Goal: Task Accomplishment & Management: Use online tool/utility

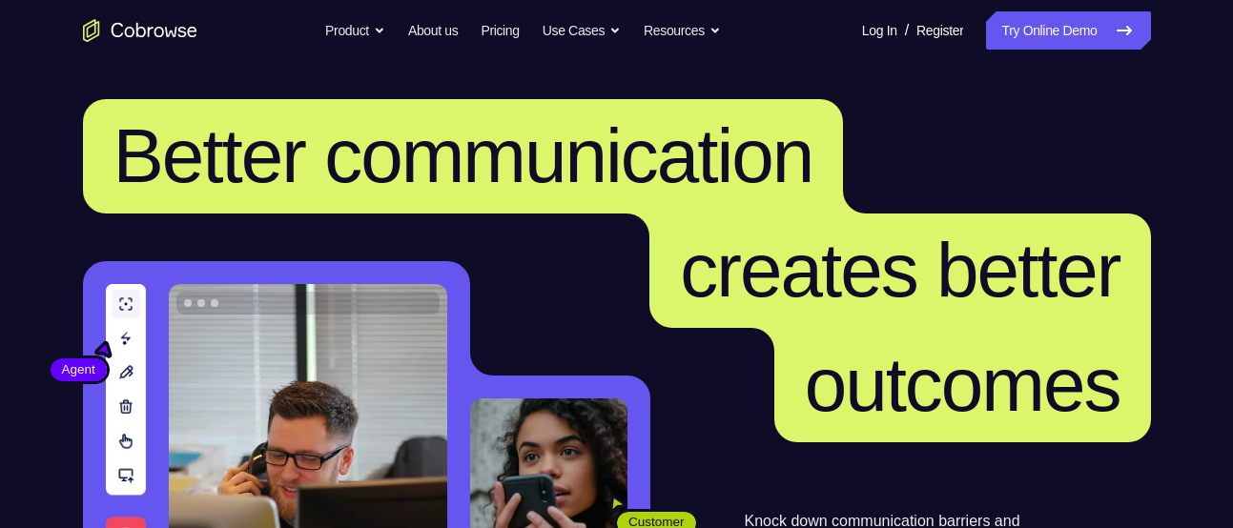
click at [1056, 12] on link "Try Online Demo" at bounding box center [1068, 30] width 164 height 38
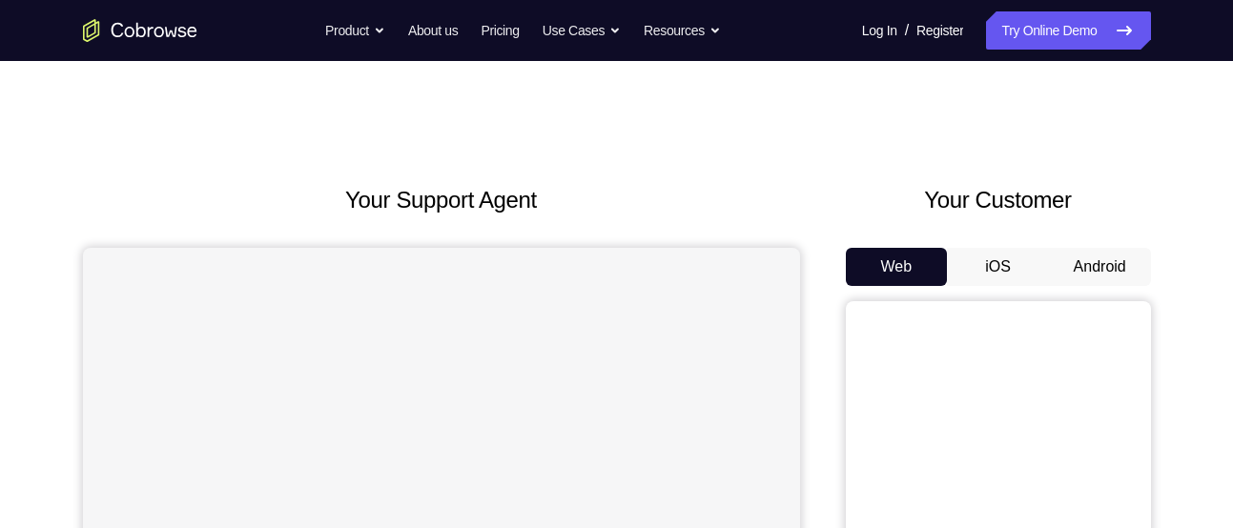
scroll to position [120, 0]
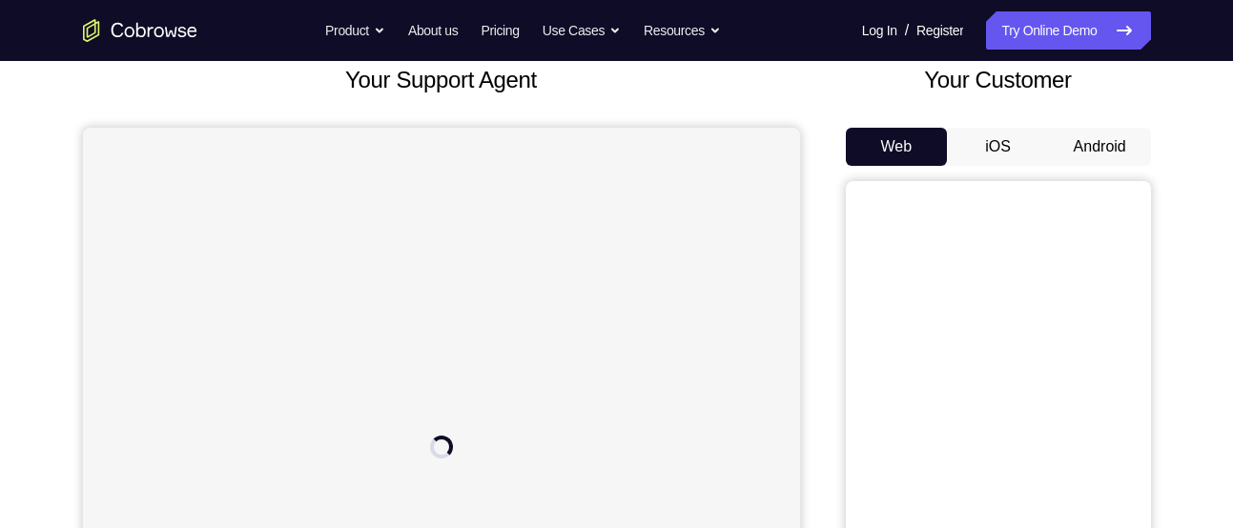
click at [1101, 143] on button "Android" at bounding box center [1100, 147] width 102 height 38
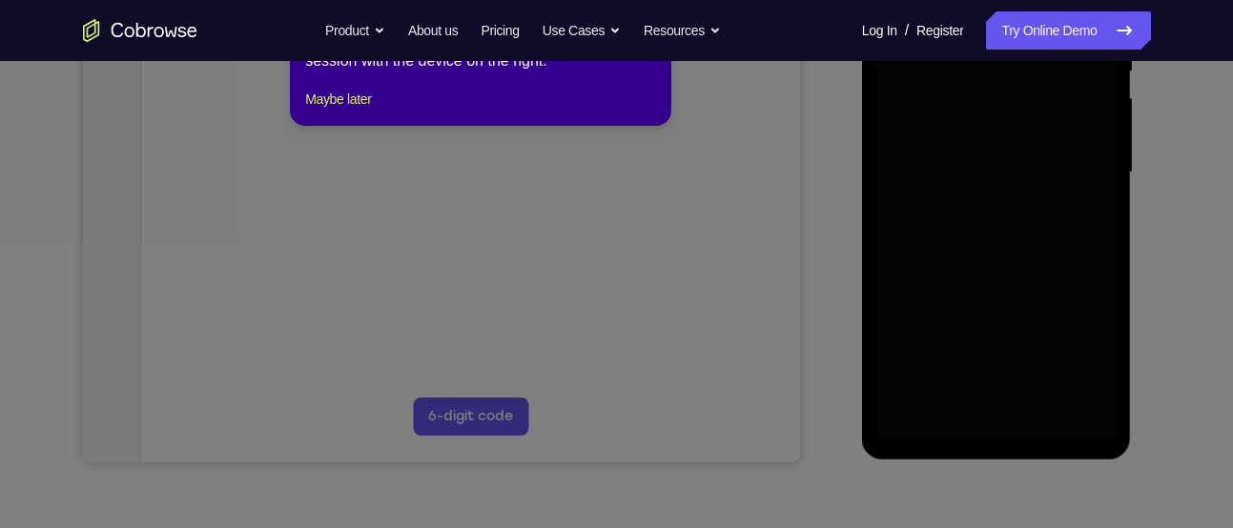
scroll to position [425, 0]
click at [371, 110] on button "Maybe later" at bounding box center [338, 98] width 66 height 23
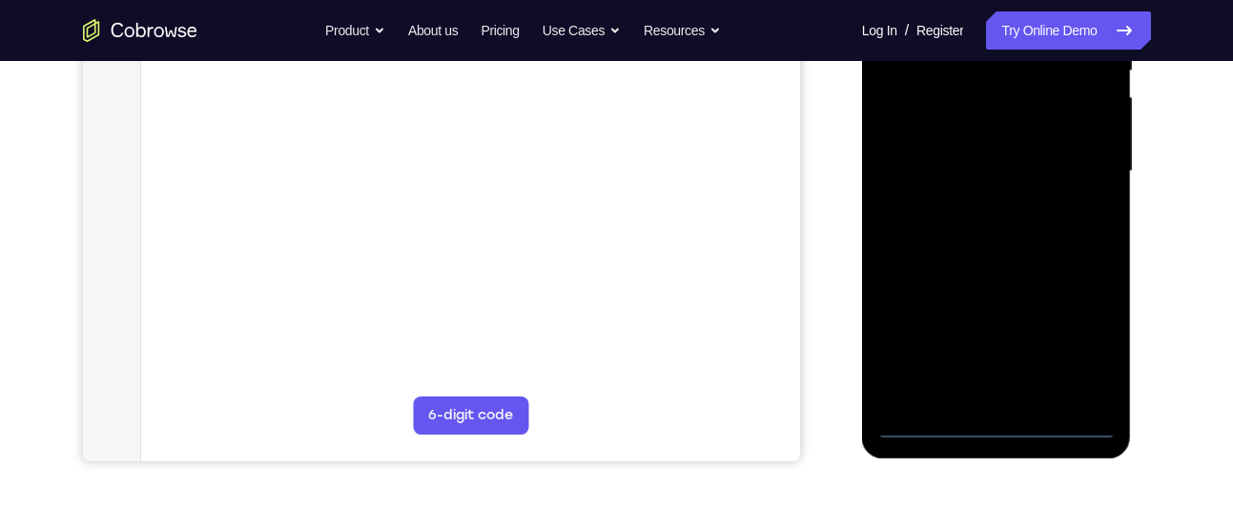
click at [1067, 420] on div at bounding box center [996, 172] width 240 height 534
drag, startPoint x: 945, startPoint y: 233, endPoint x: 1210, endPoint y: 236, distance: 265.1
click at [1134, 236] on html "Online web based iOS Simulators and Android Emulators. Run iPhone, iPad, Mobile…" at bounding box center [998, 176] width 272 height 572
click at [923, 155] on div at bounding box center [996, 172] width 240 height 534
click at [1078, 344] on div at bounding box center [996, 172] width 240 height 534
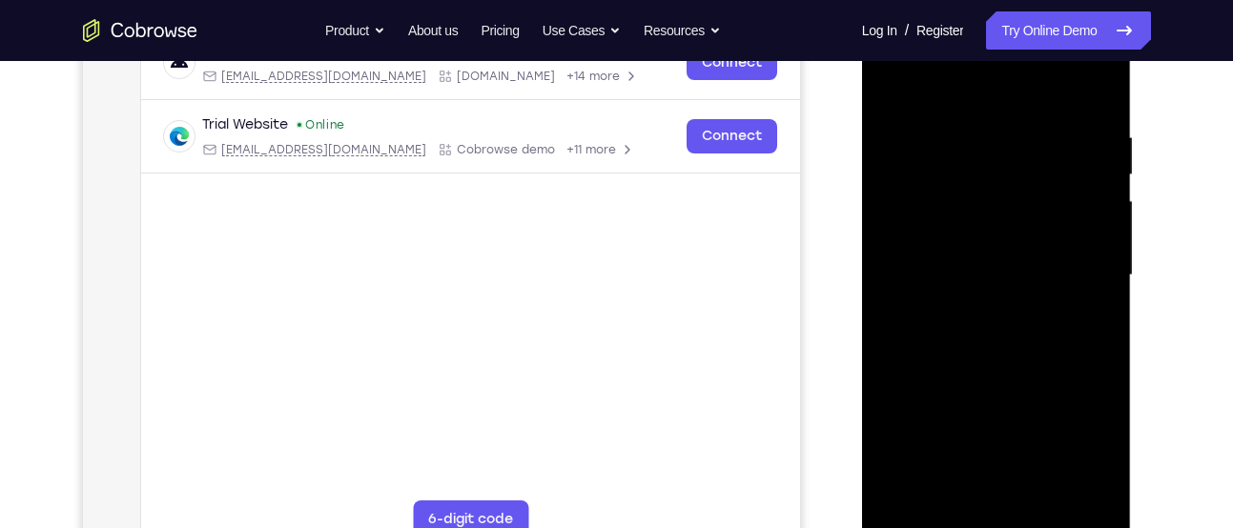
scroll to position [322, 0]
click at [988, 99] on div at bounding box center [996, 275] width 240 height 534
click at [1075, 278] on div at bounding box center [996, 275] width 240 height 534
click at [970, 307] on div at bounding box center [996, 275] width 240 height 534
click at [1005, 370] on div at bounding box center [996, 275] width 240 height 534
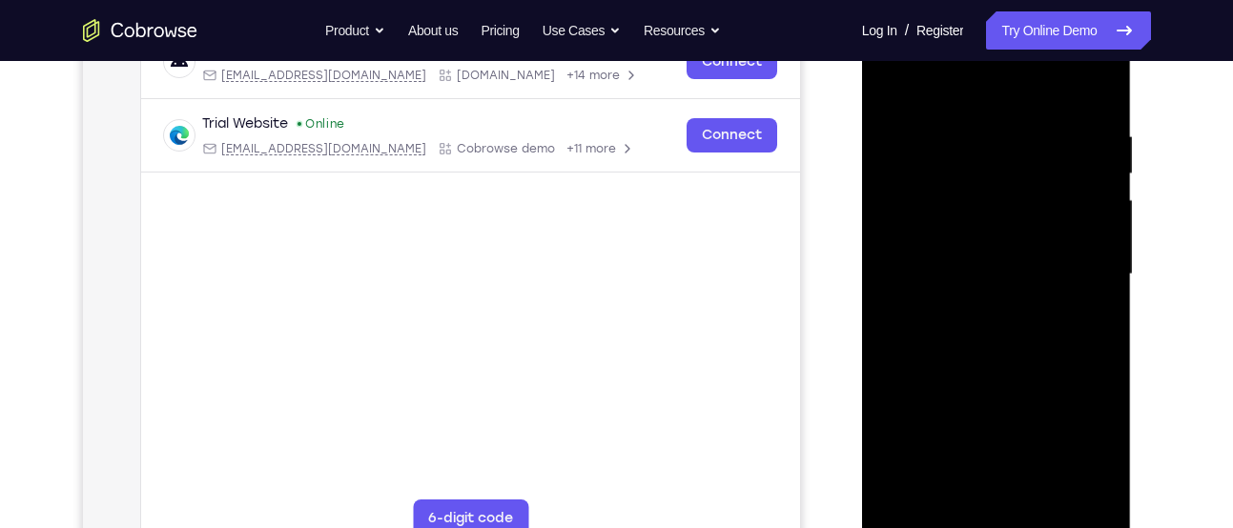
click at [975, 176] on div at bounding box center [996, 275] width 240 height 534
click at [983, 217] on div at bounding box center [996, 275] width 240 height 534
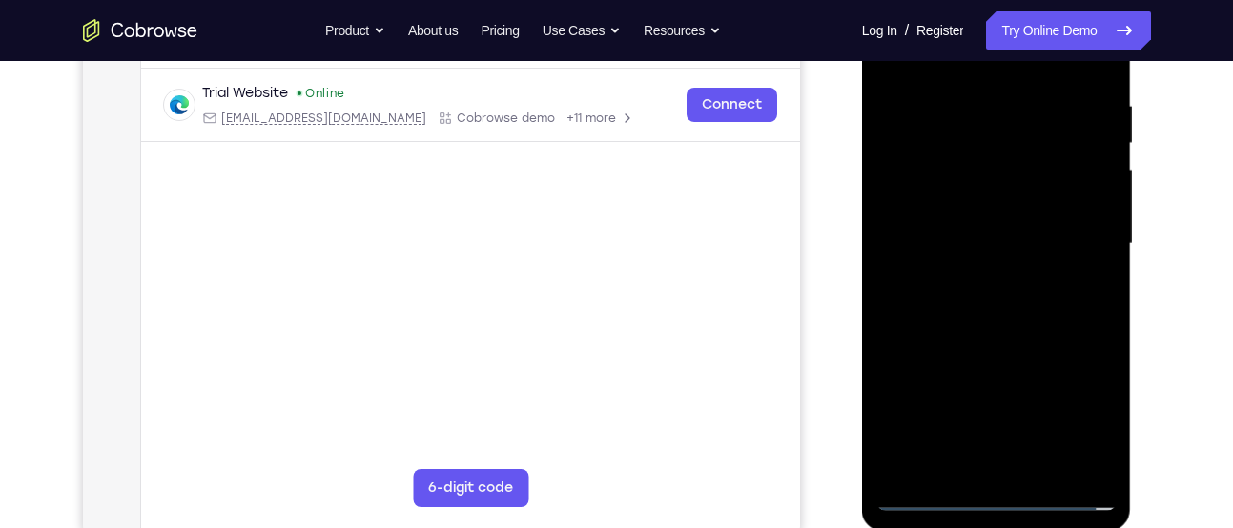
scroll to position [349, 0]
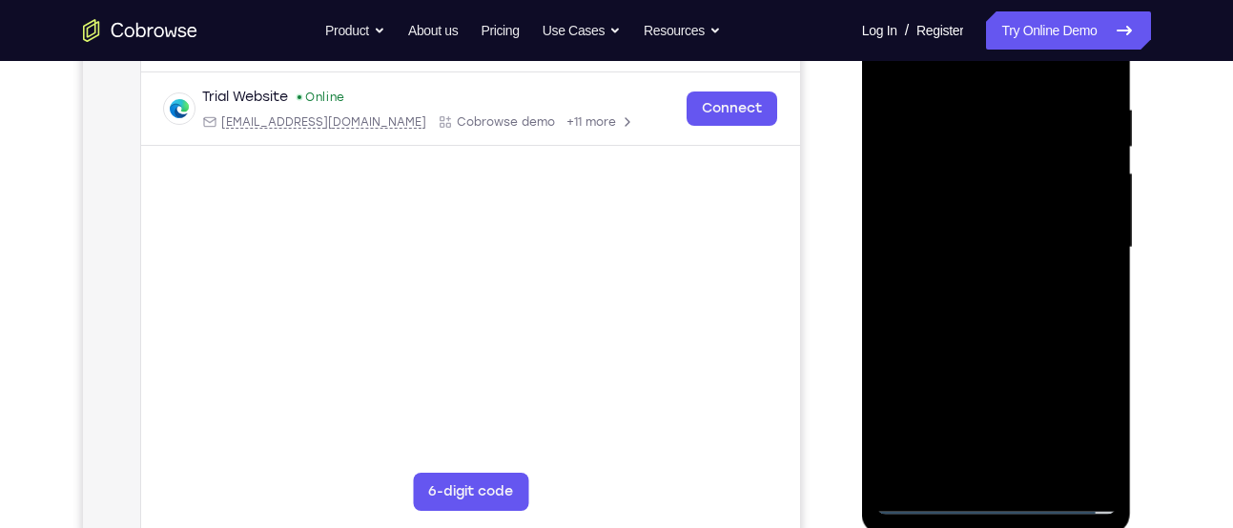
click at [1010, 358] on div at bounding box center [996, 248] width 240 height 534
click at [1013, 471] on div at bounding box center [996, 248] width 240 height 534
click at [964, 222] on div at bounding box center [996, 248] width 240 height 534
click at [1005, 316] on div at bounding box center [996, 245] width 240 height 534
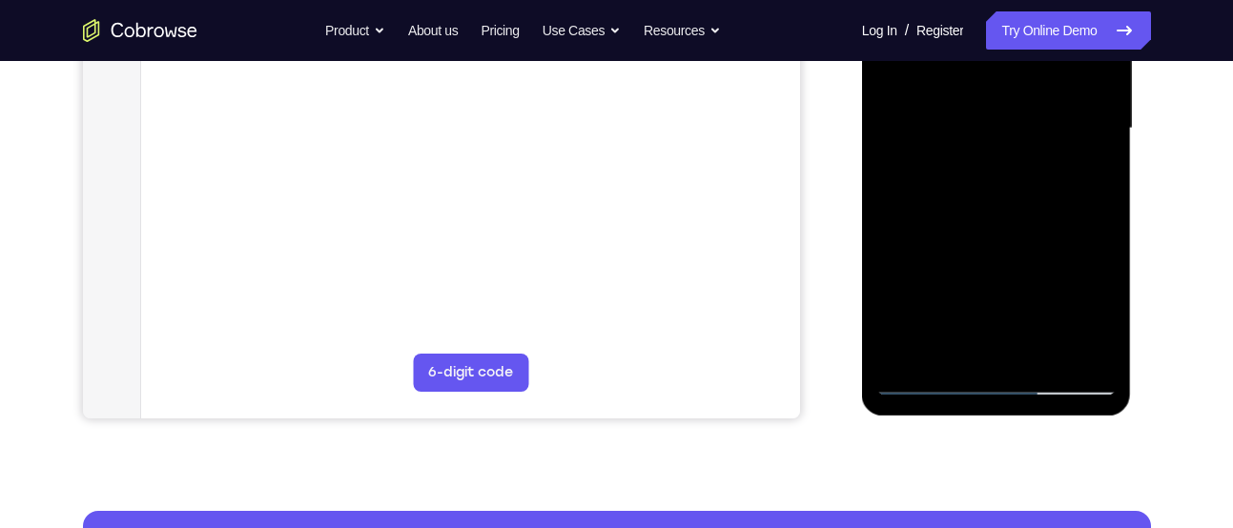
scroll to position [472, 0]
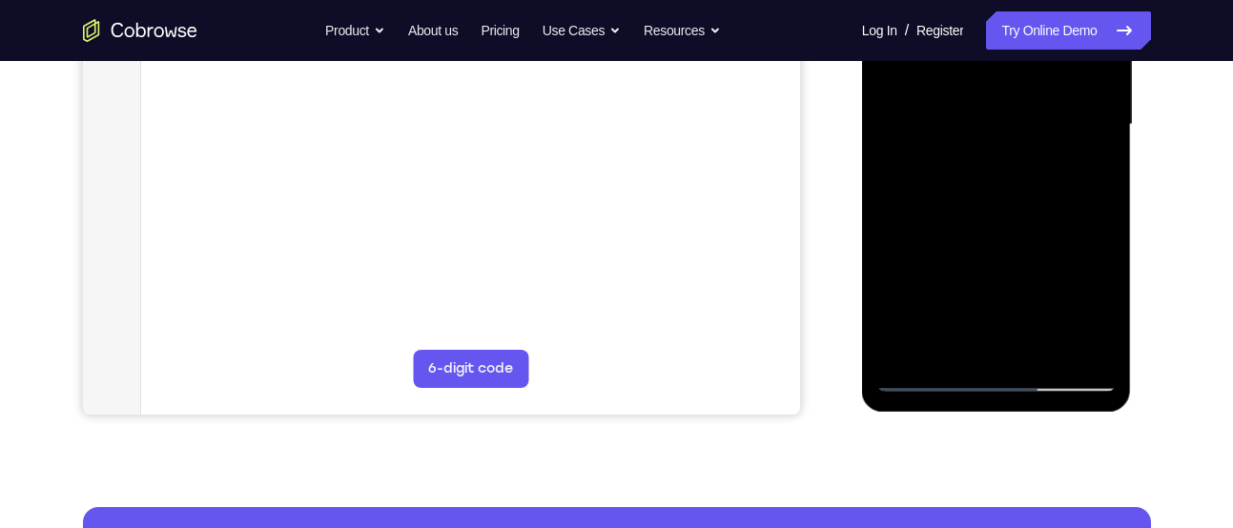
click at [1042, 346] on div at bounding box center [996, 125] width 240 height 534
click at [995, 222] on div at bounding box center [996, 125] width 240 height 534
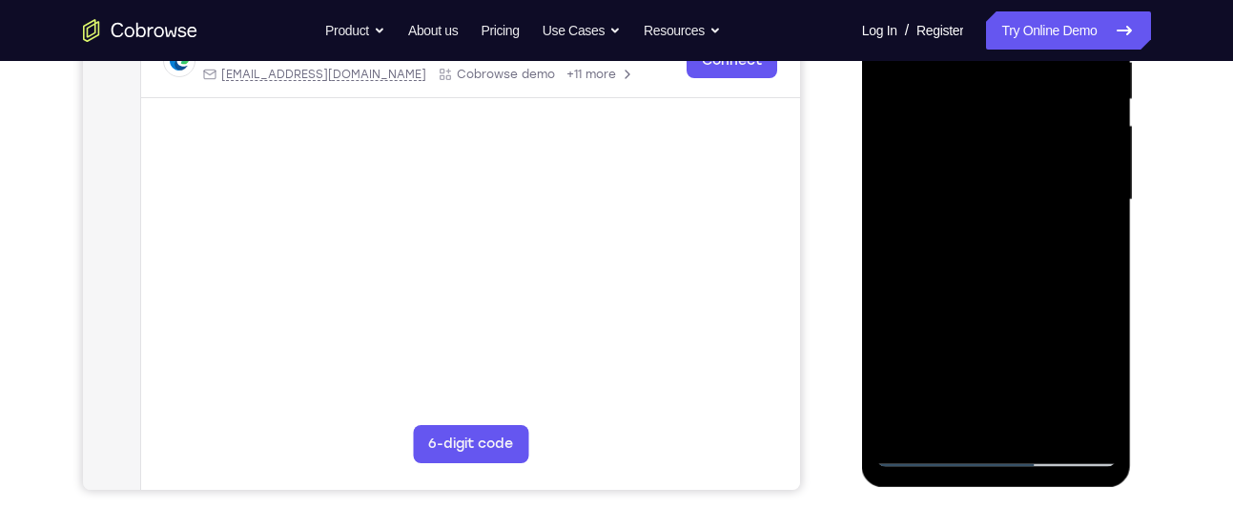
scroll to position [383, 0]
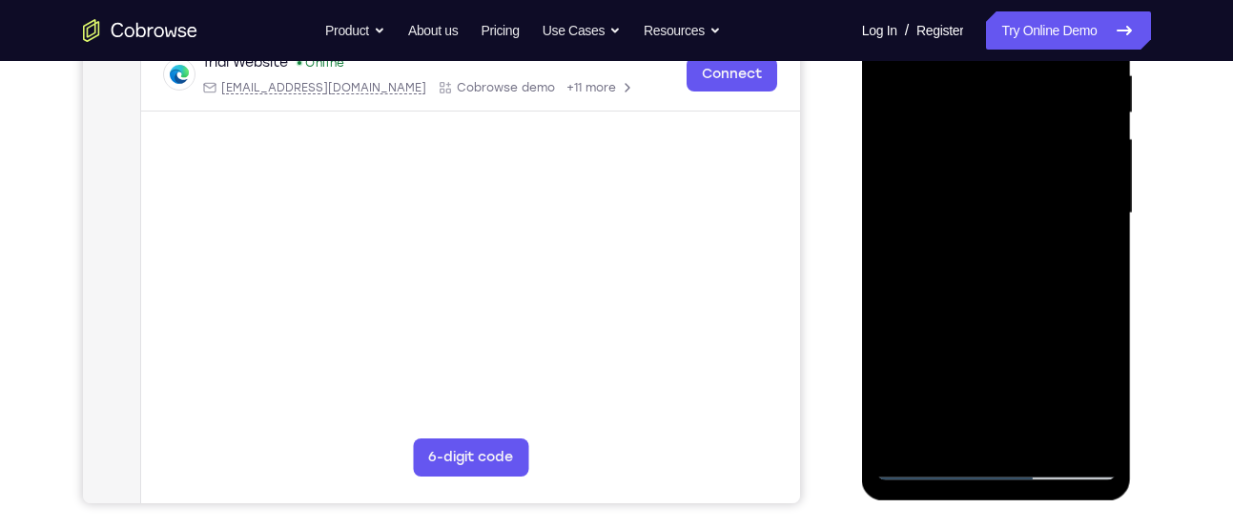
click at [966, 189] on div at bounding box center [996, 214] width 240 height 534
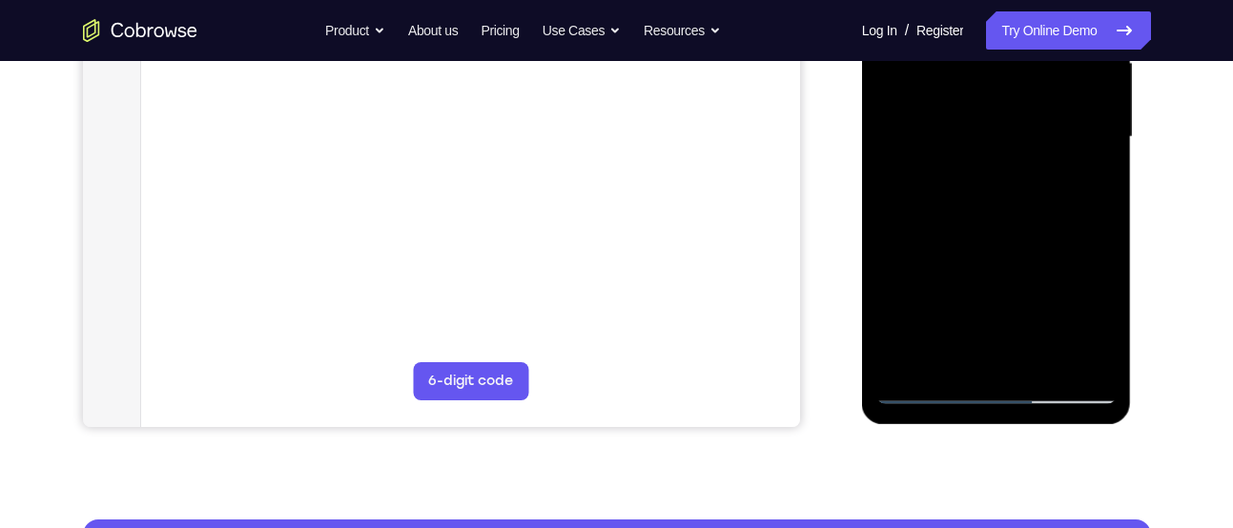
scroll to position [471, 0]
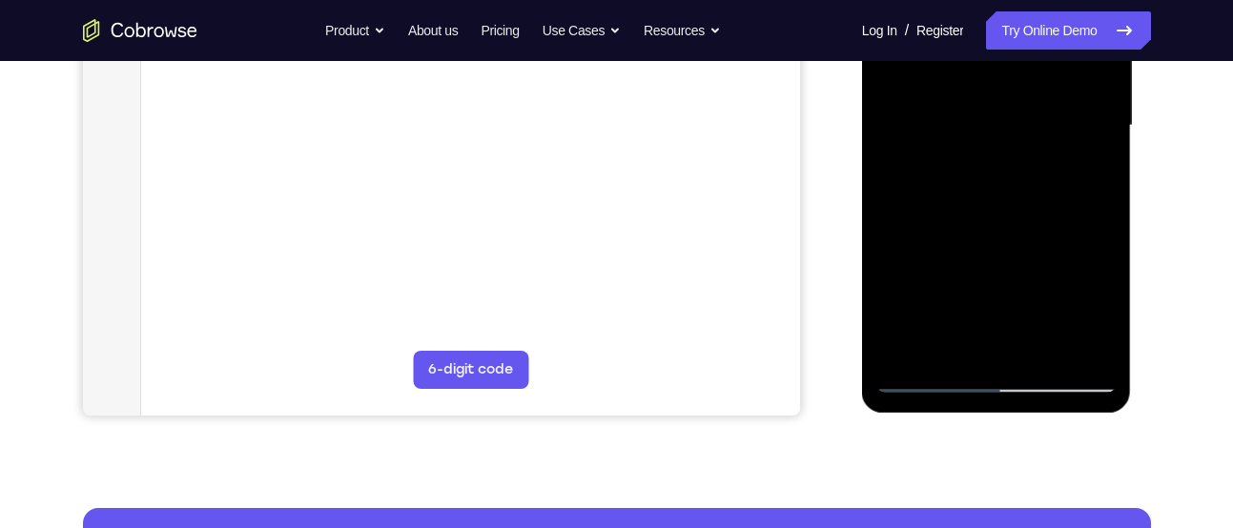
click at [930, 379] on div at bounding box center [996, 126] width 240 height 534
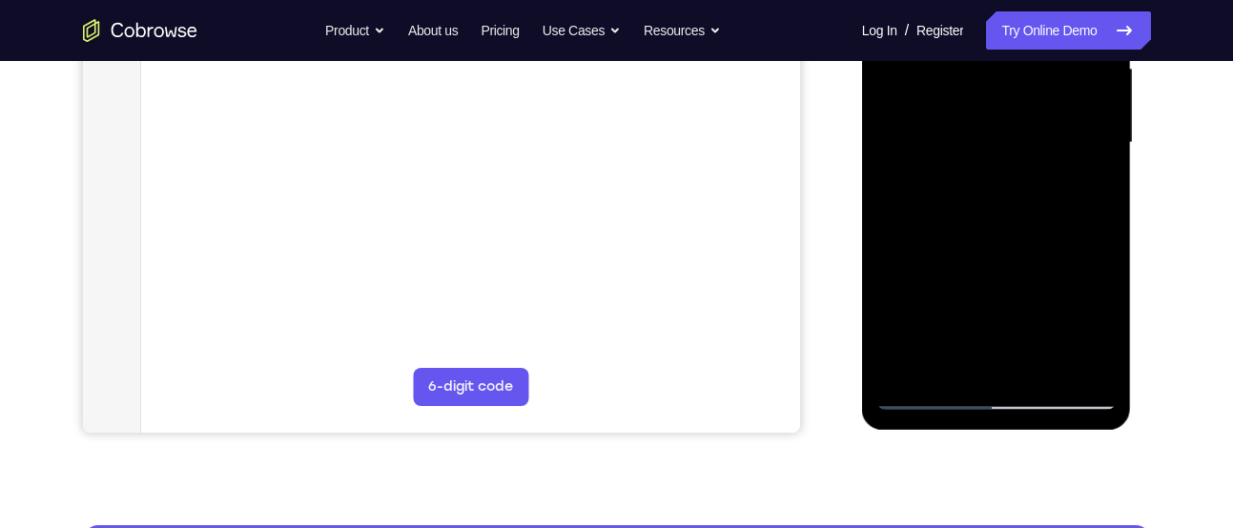
scroll to position [455, 0]
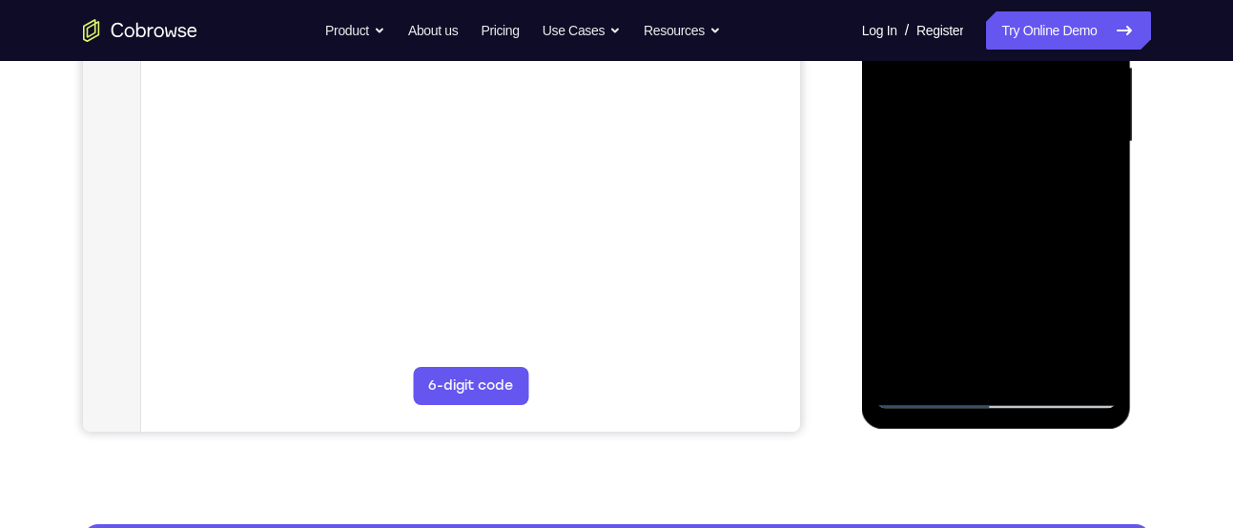
click at [962, 237] on div at bounding box center [996, 142] width 240 height 534
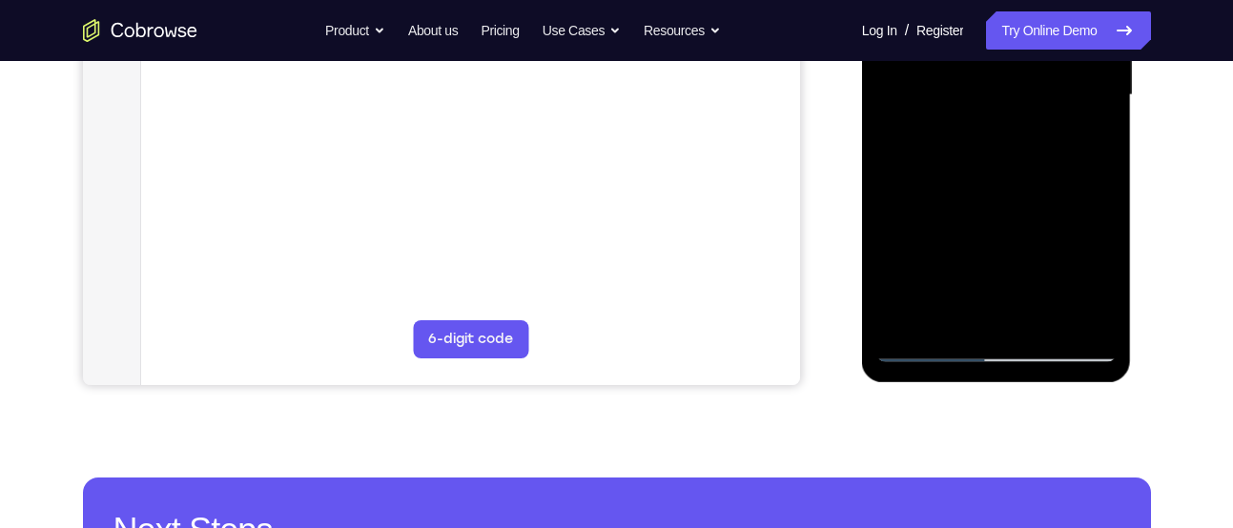
scroll to position [503, 0]
click at [925, 344] on div at bounding box center [996, 94] width 240 height 534
click at [952, 272] on div at bounding box center [996, 94] width 240 height 534
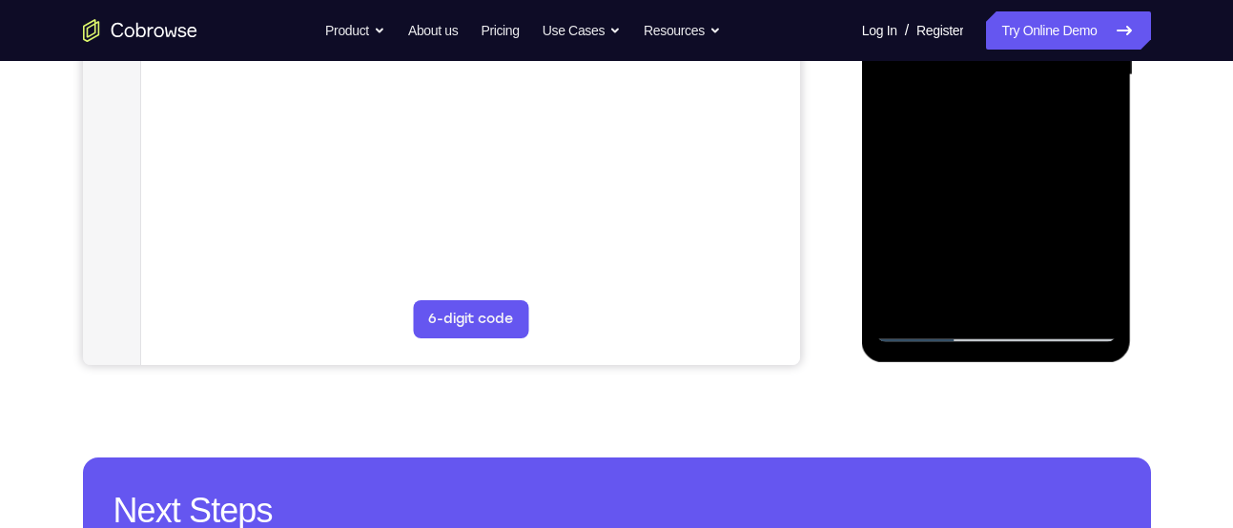
scroll to position [521, 0]
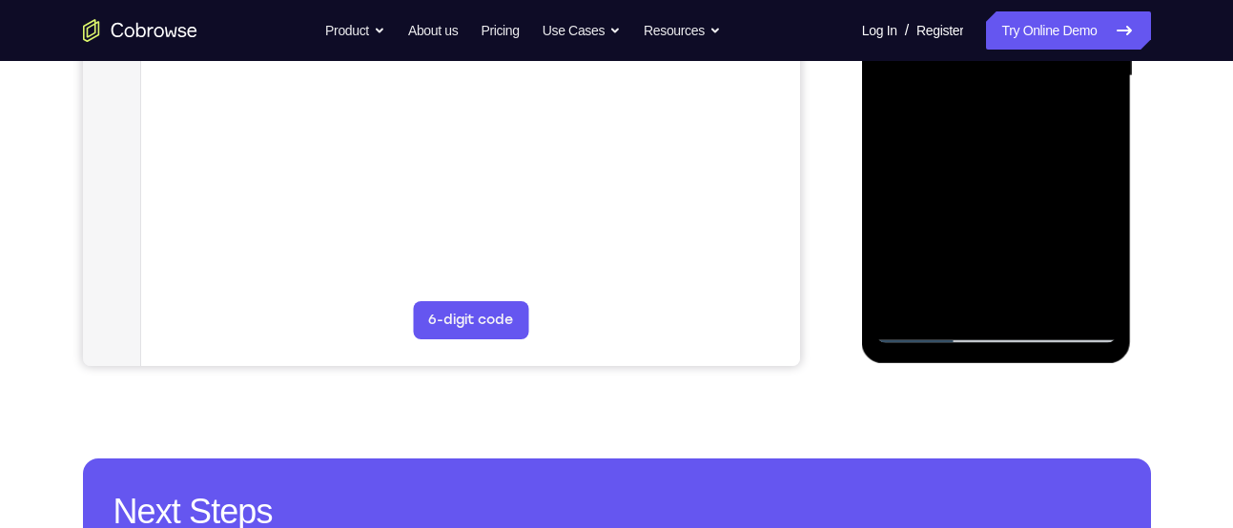
click at [928, 323] on div at bounding box center [996, 76] width 240 height 534
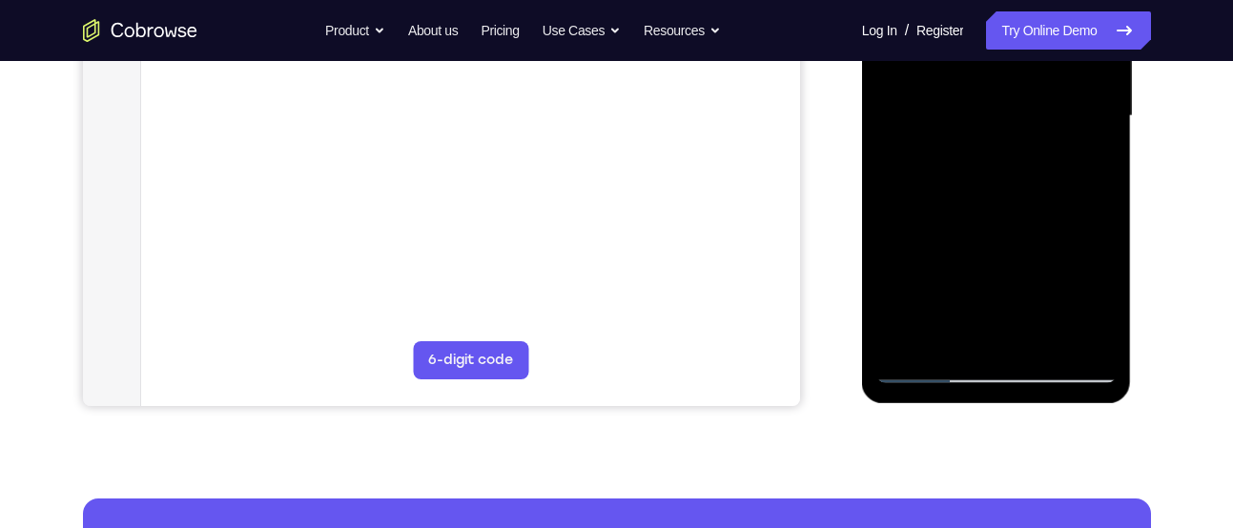
click at [965, 303] on div at bounding box center [996, 116] width 240 height 534
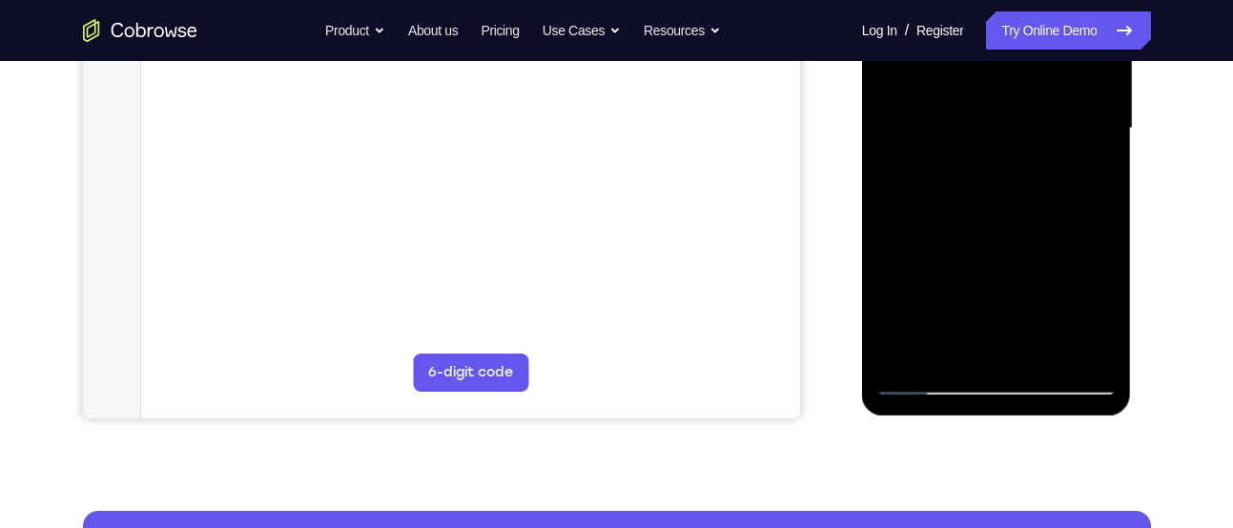
click at [925, 378] on div at bounding box center [996, 129] width 240 height 534
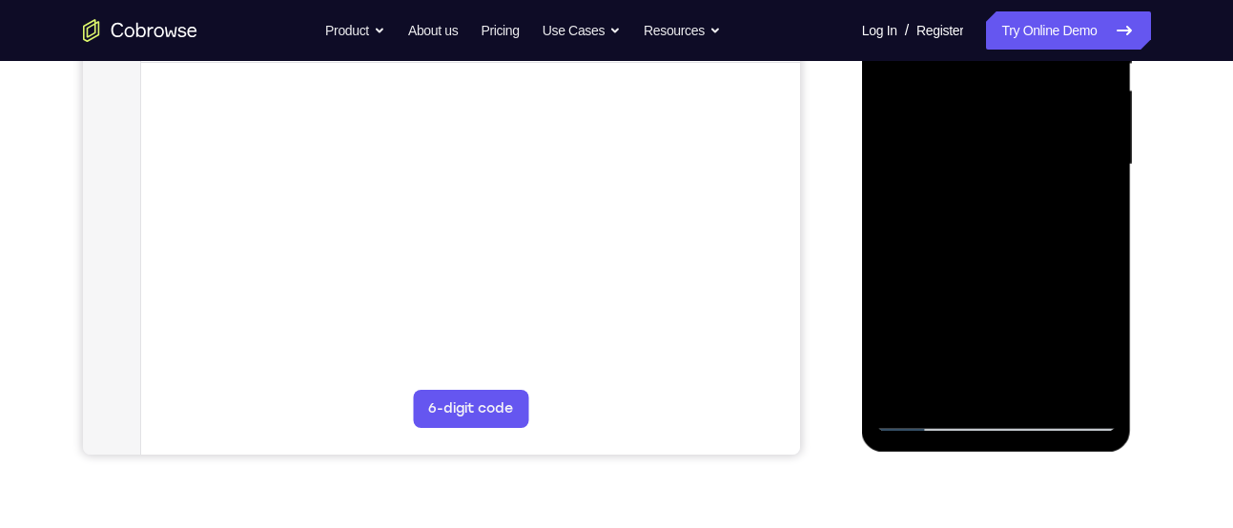
click at [958, 260] on div at bounding box center [996, 165] width 240 height 534
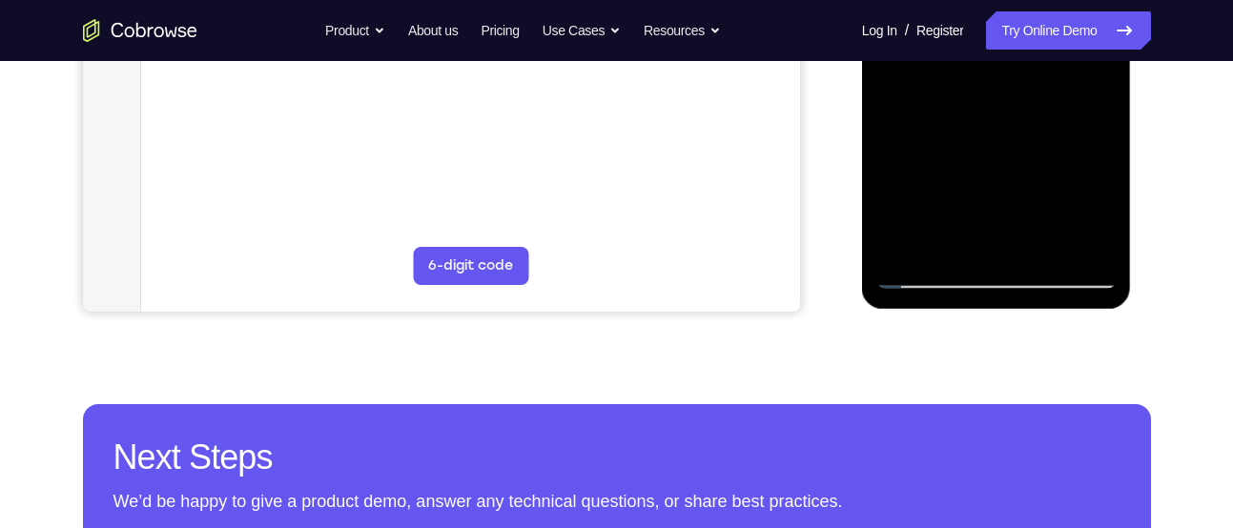
scroll to position [581, 0]
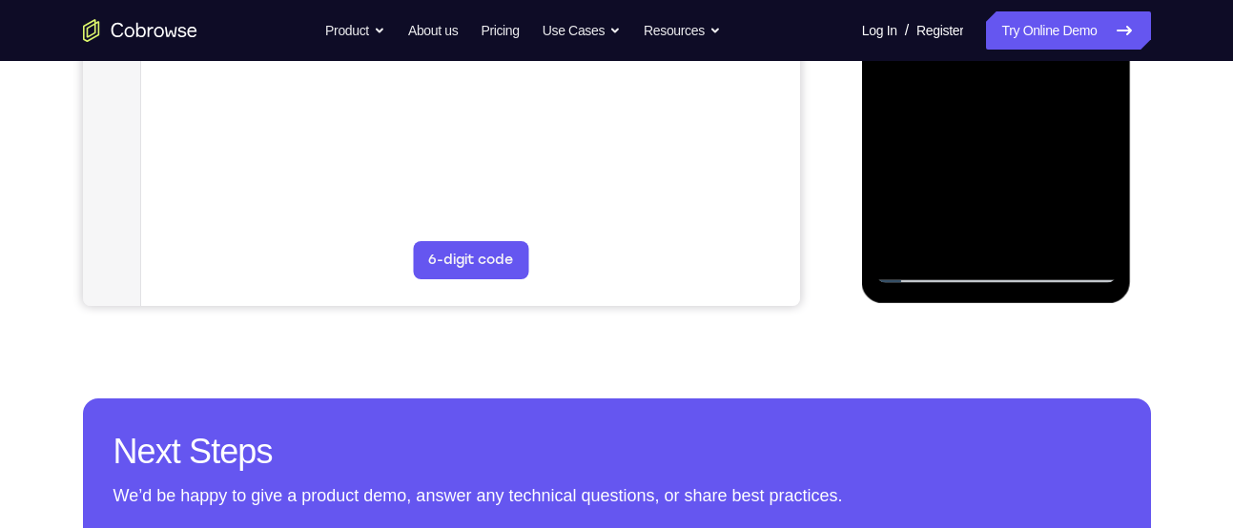
click at [925, 259] on div at bounding box center [996, 16] width 240 height 534
click at [927, 270] on div at bounding box center [996, 16] width 240 height 534
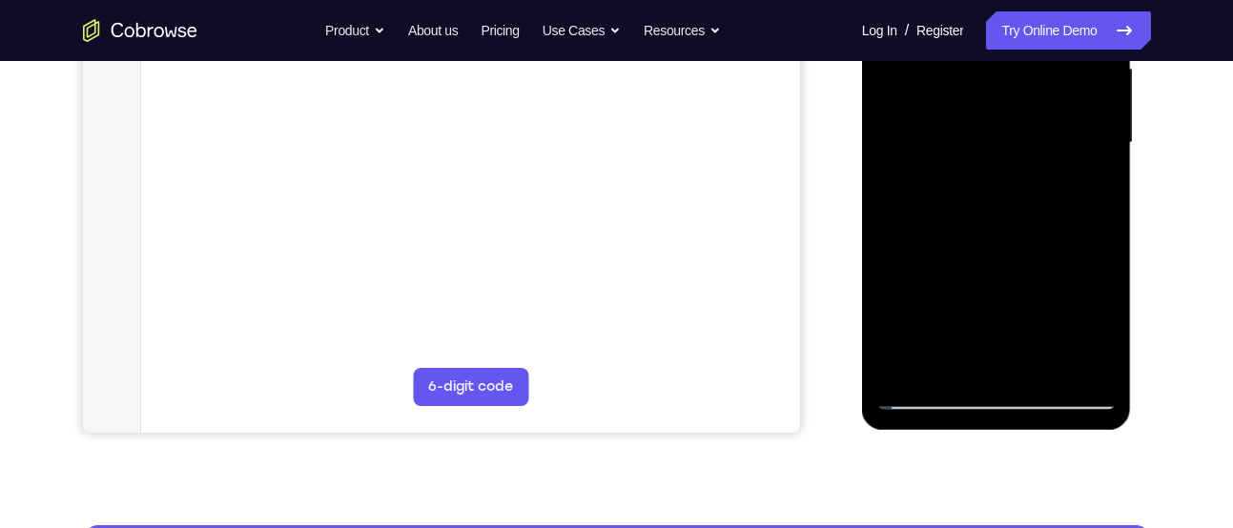
scroll to position [455, 0]
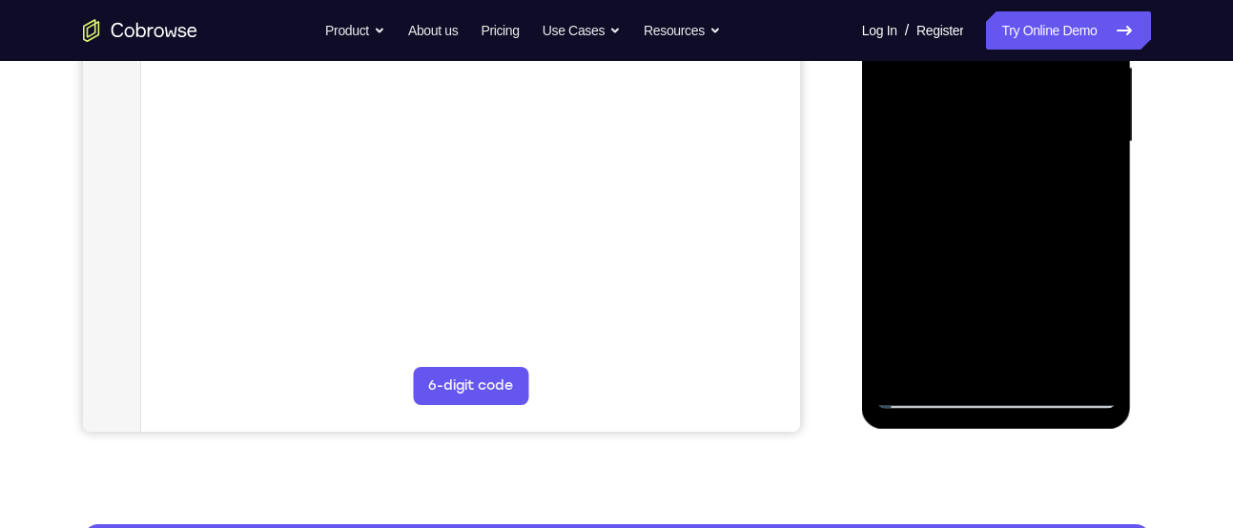
click at [1010, 240] on div at bounding box center [996, 142] width 240 height 534
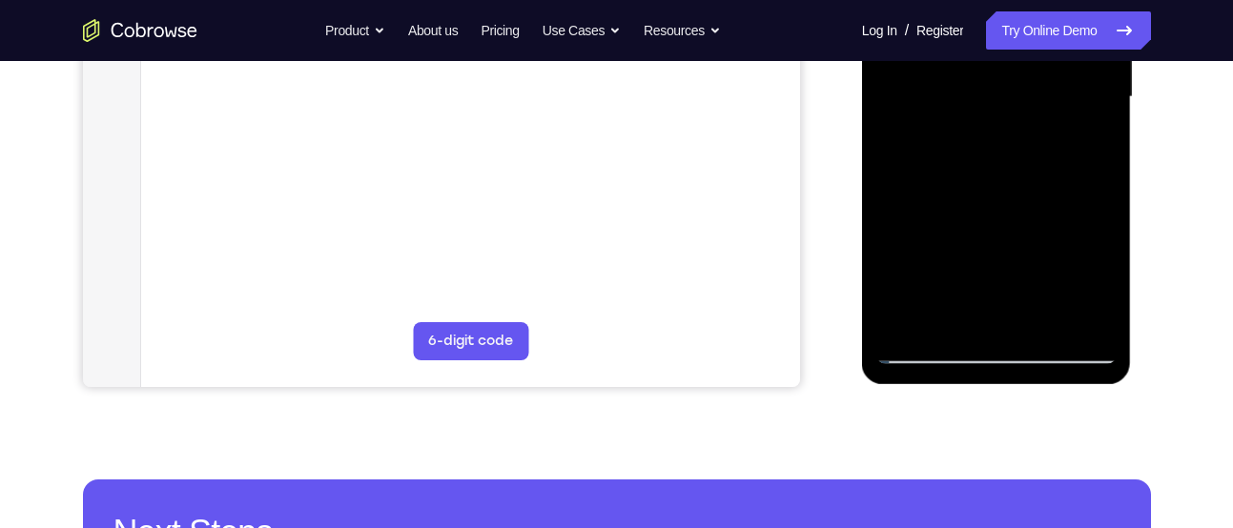
scroll to position [518, 0]
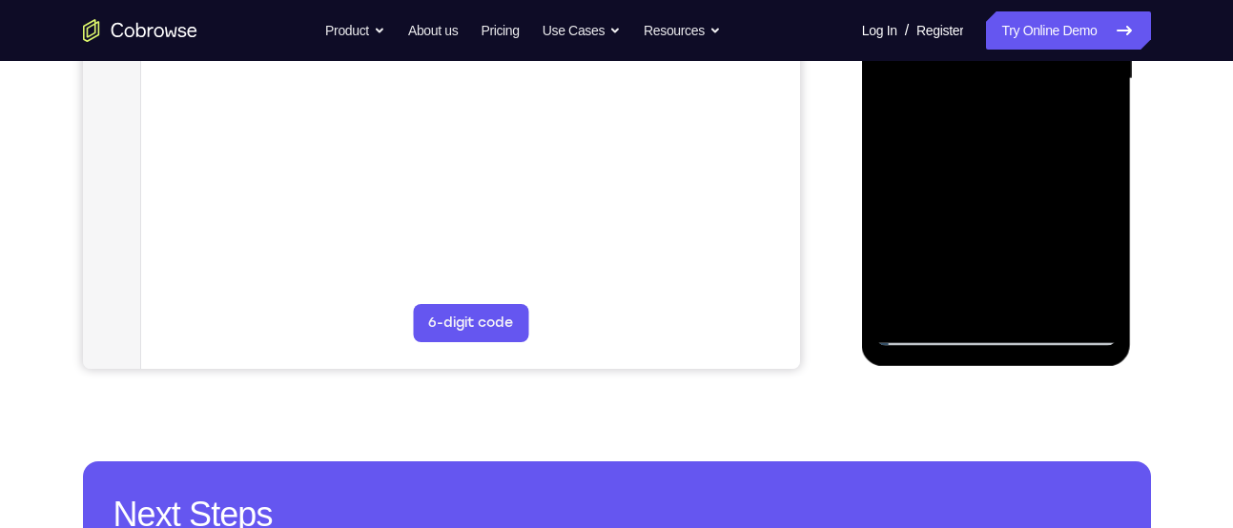
click at [924, 331] on div at bounding box center [996, 79] width 240 height 534
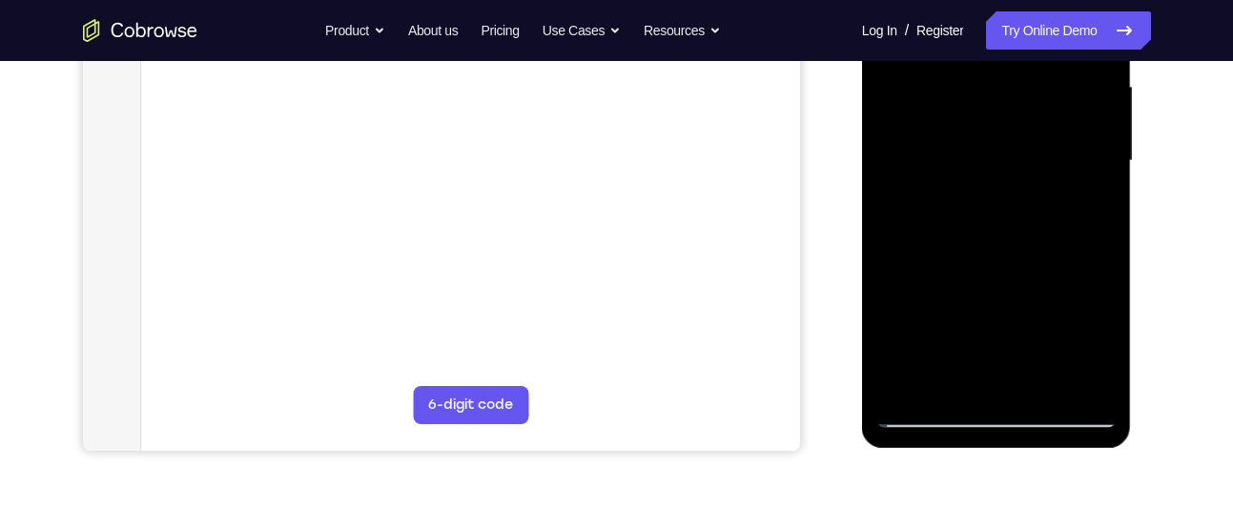
scroll to position [430, 0]
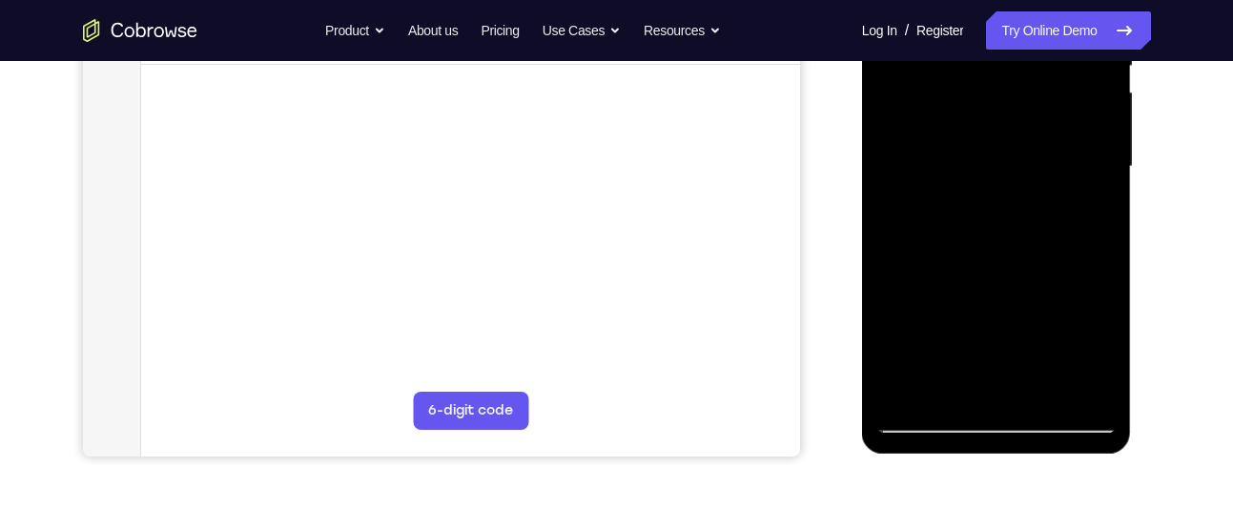
click at [944, 387] on div at bounding box center [996, 167] width 240 height 534
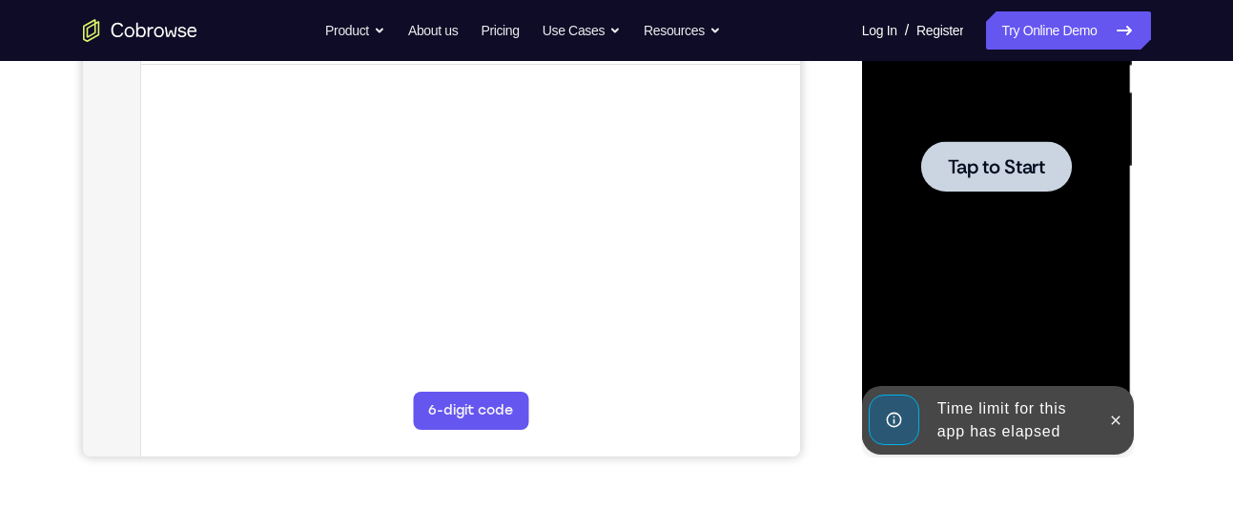
click at [978, 200] on div at bounding box center [996, 167] width 240 height 534
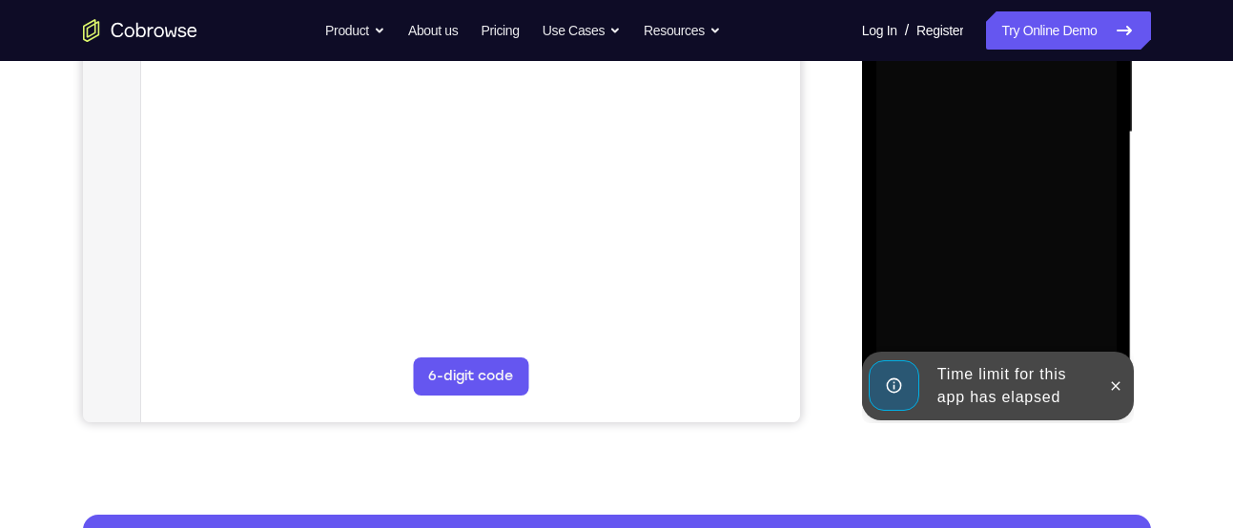
scroll to position [476, 0]
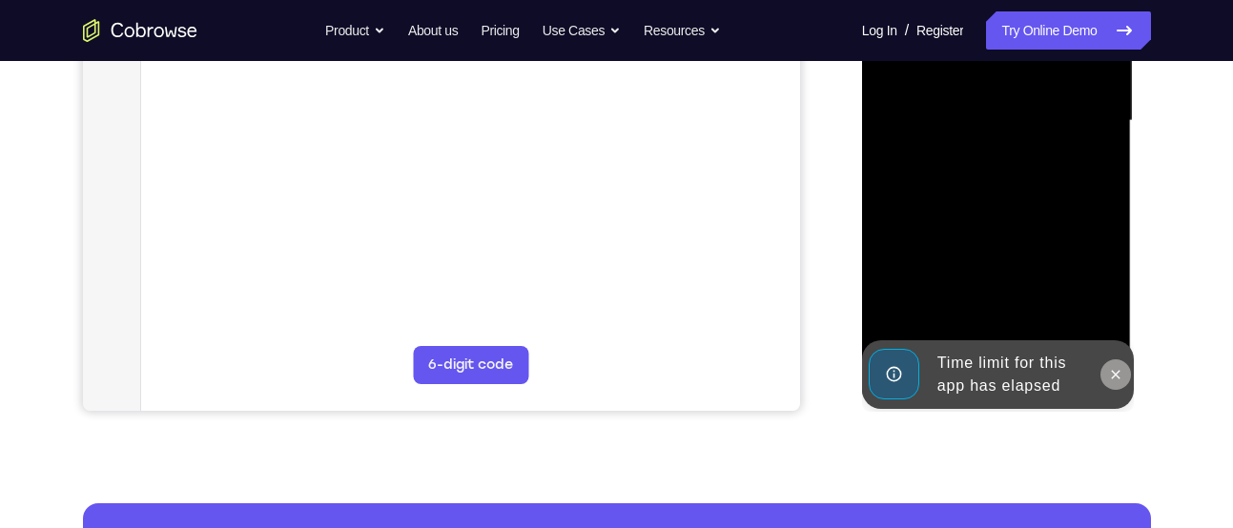
click at [1113, 372] on icon at bounding box center [1116, 374] width 9 height 9
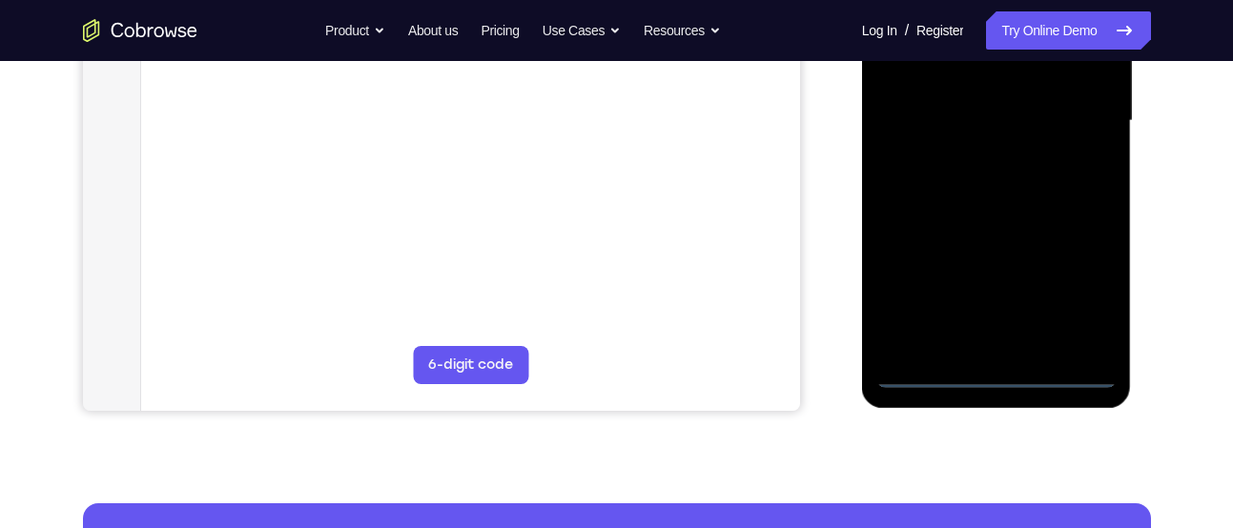
click at [1068, 375] on div at bounding box center [996, 121] width 240 height 534
drag, startPoint x: 913, startPoint y: 213, endPoint x: 1159, endPoint y: 190, distance: 247.1
click at [1134, 190] on html "Online web based iOS Simulators and Android Emulators. Run iPhone, iPad, Mobile…" at bounding box center [998, 126] width 272 height 572
click at [937, 111] on div at bounding box center [996, 121] width 240 height 534
click at [1079, 293] on div at bounding box center [996, 121] width 240 height 534
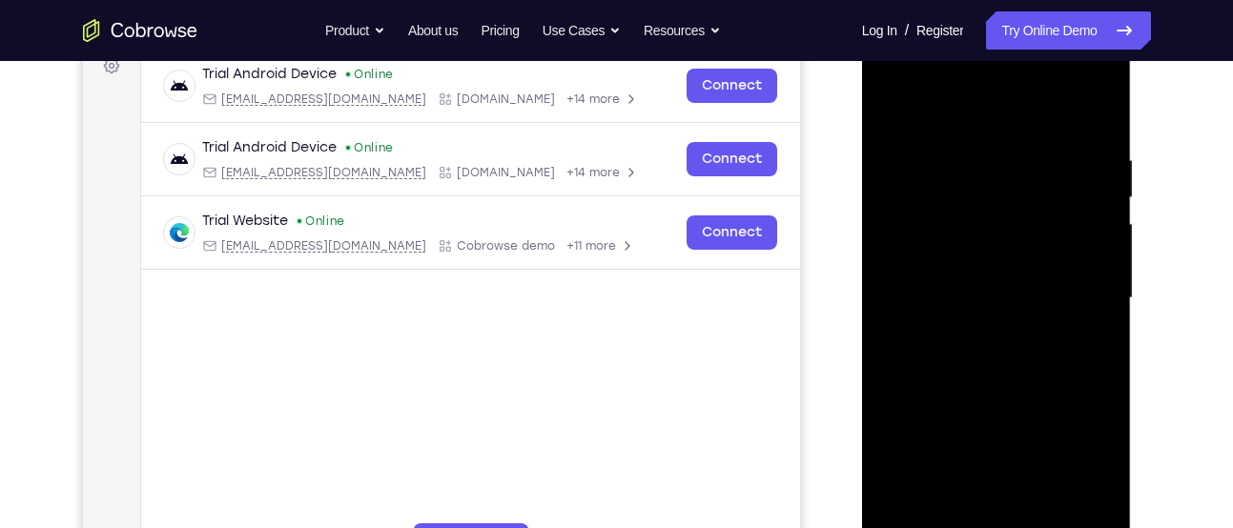
scroll to position [294, 0]
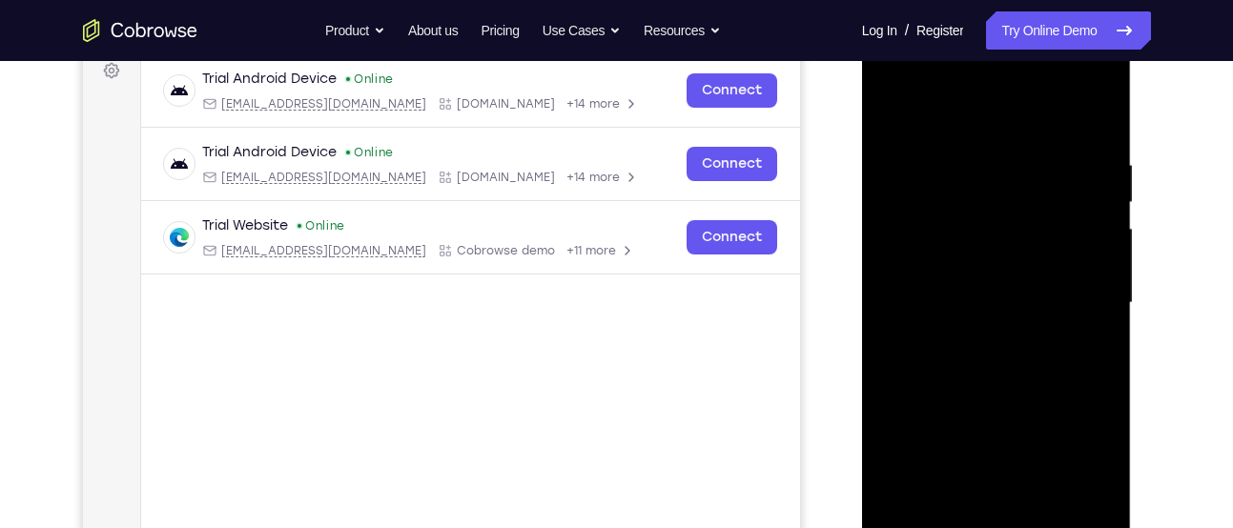
click at [962, 110] on div at bounding box center [996, 303] width 240 height 534
click at [1080, 304] on div at bounding box center [996, 303] width 240 height 534
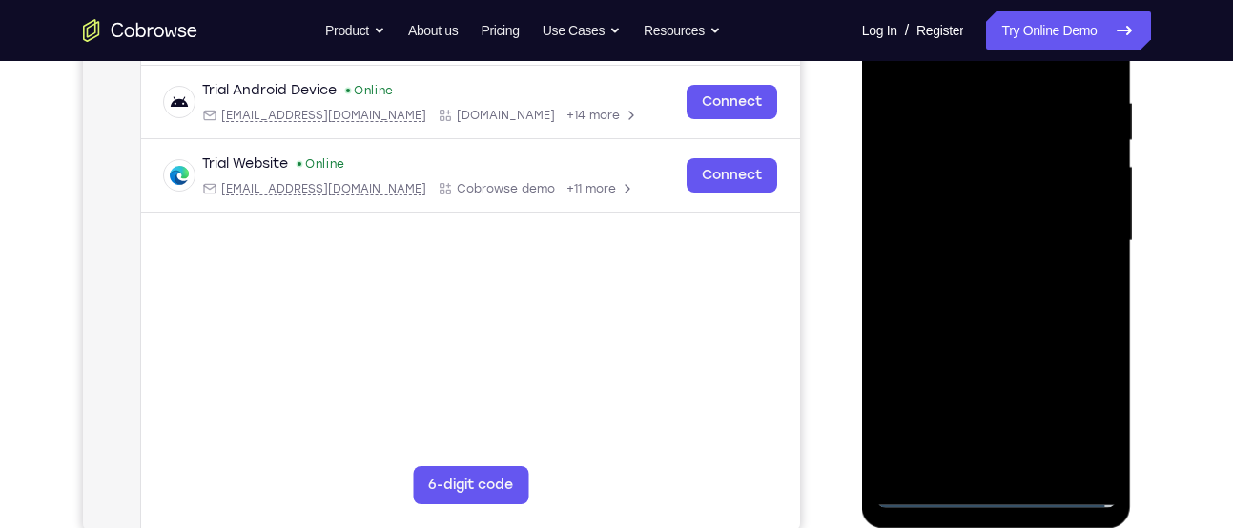
scroll to position [360, 0]
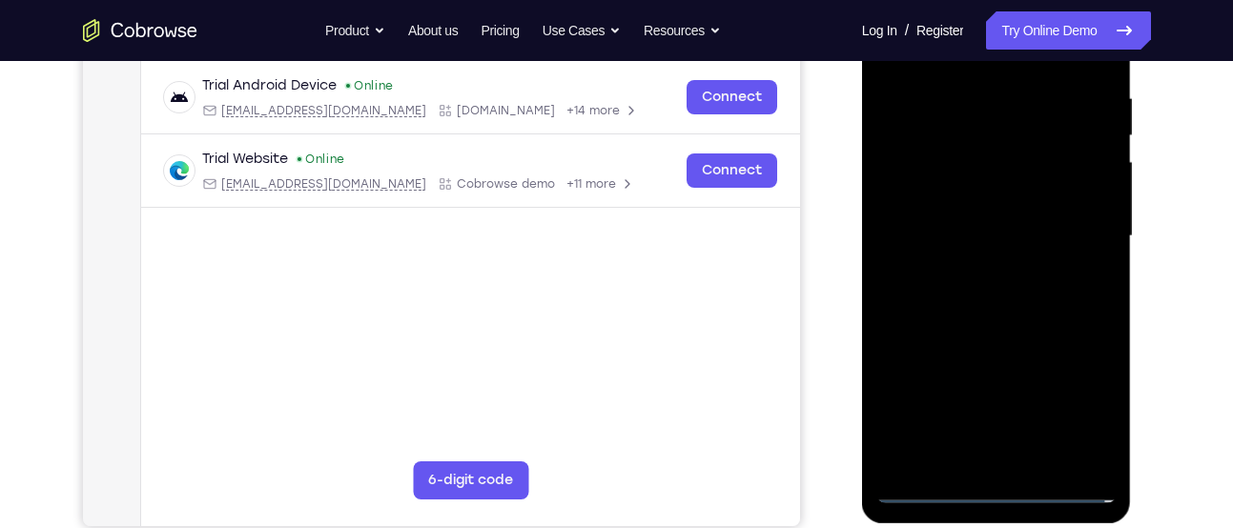
click at [975, 269] on div at bounding box center [996, 236] width 240 height 534
click at [993, 330] on div at bounding box center [996, 236] width 240 height 534
click at [991, 158] on div at bounding box center [996, 236] width 240 height 534
click at [987, 184] on div at bounding box center [996, 236] width 240 height 534
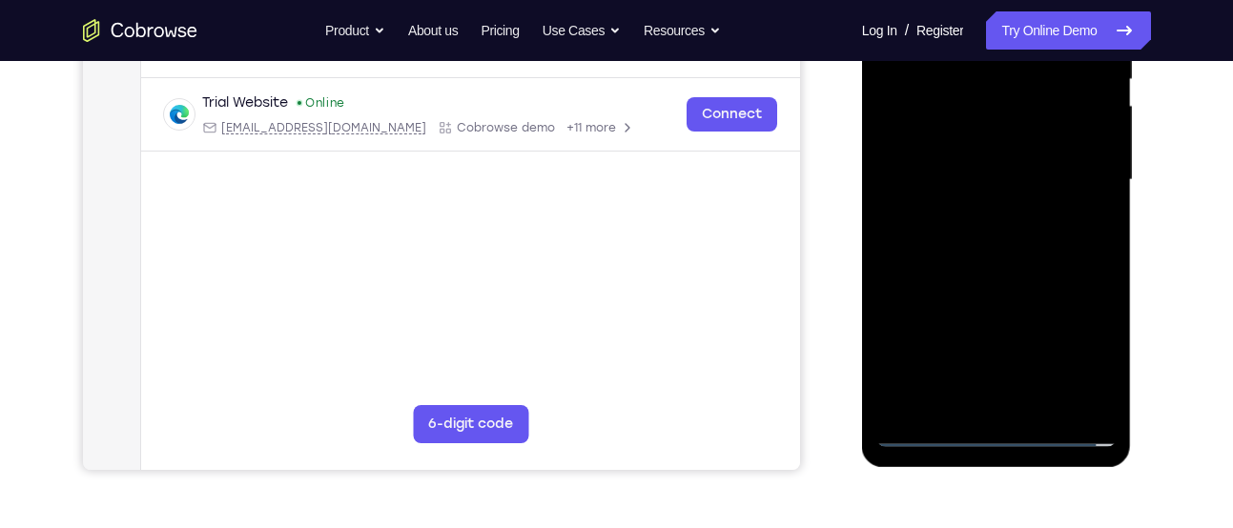
scroll to position [418, 0]
click at [999, 284] on div at bounding box center [996, 179] width 240 height 534
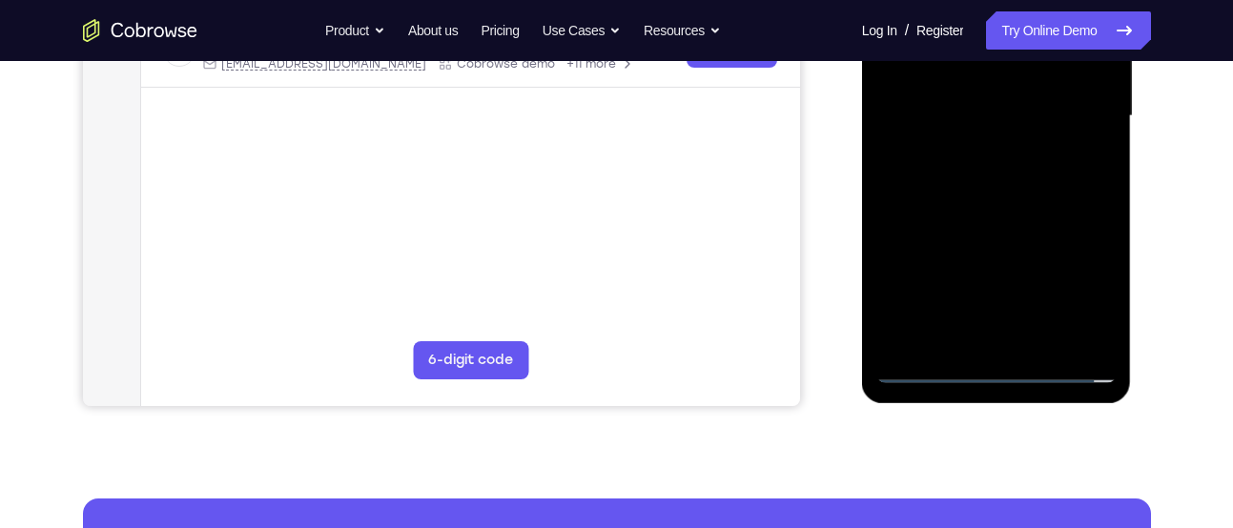
scroll to position [495, 0]
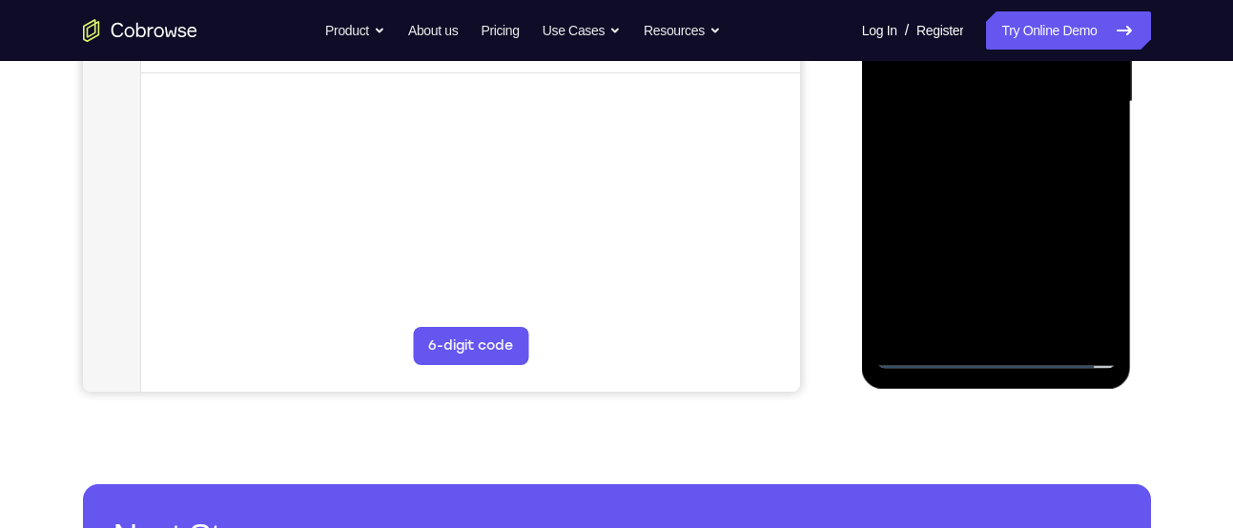
click at [994, 326] on div at bounding box center [996, 102] width 240 height 534
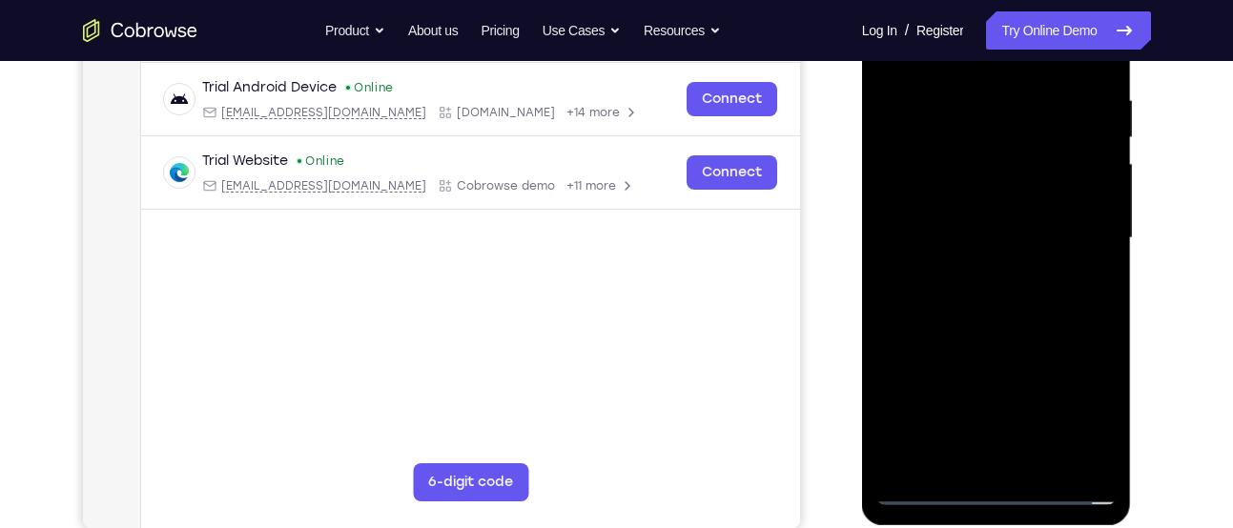
scroll to position [358, 0]
click at [950, 215] on div at bounding box center [996, 239] width 240 height 534
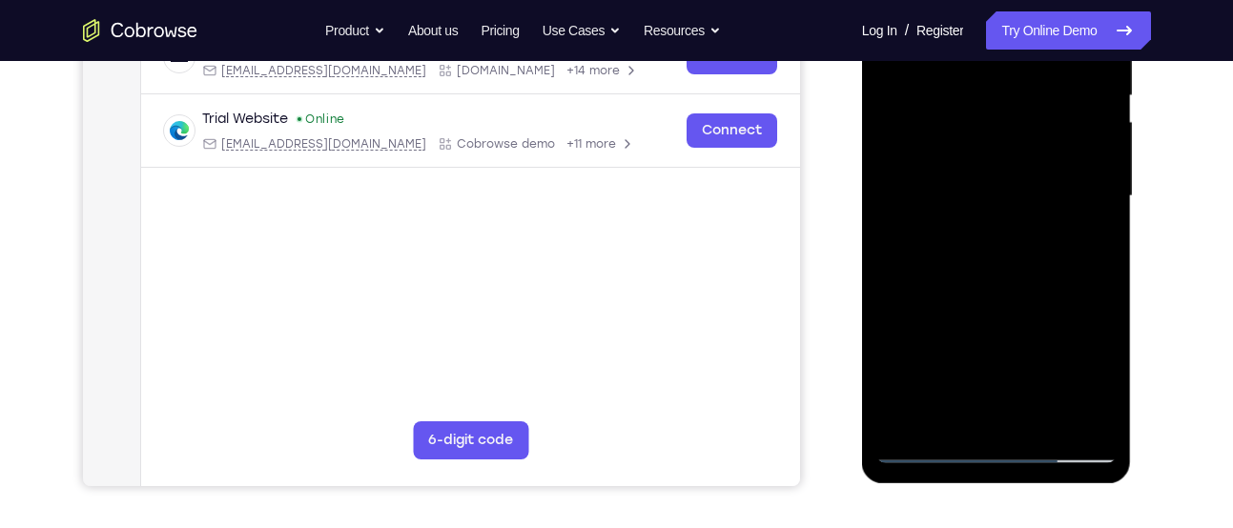
scroll to position [399, 0]
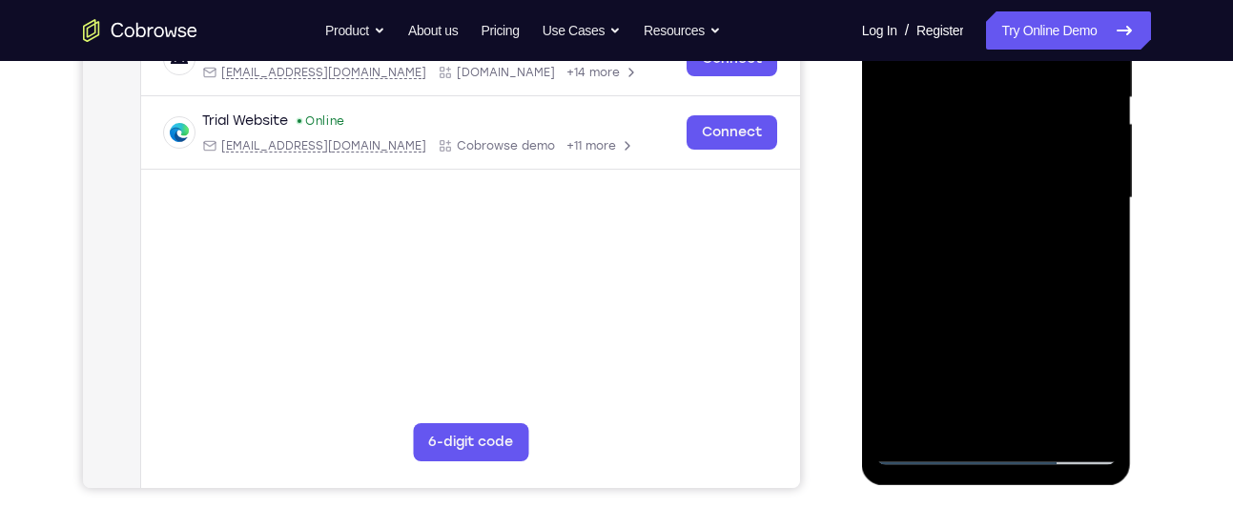
click at [1013, 281] on div at bounding box center [996, 198] width 240 height 534
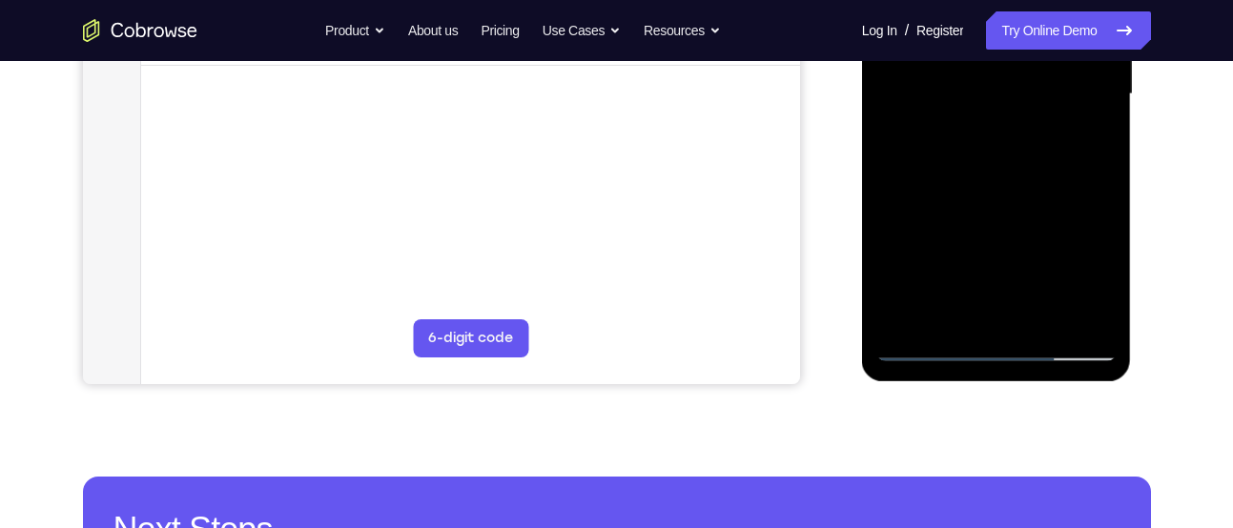
scroll to position [504, 0]
click at [1085, 319] on div at bounding box center [996, 93] width 240 height 534
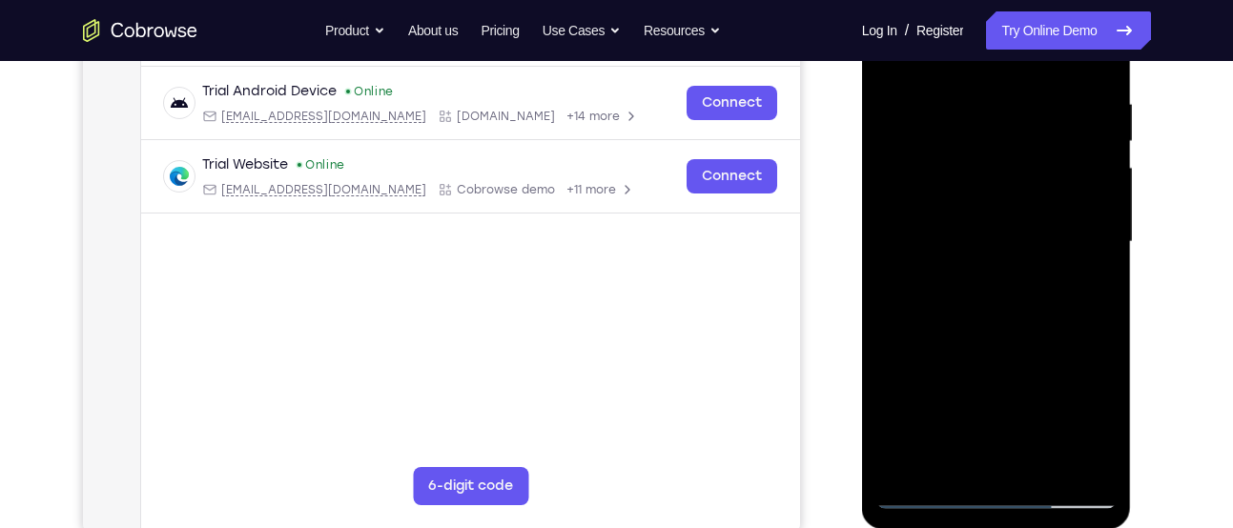
scroll to position [330, 0]
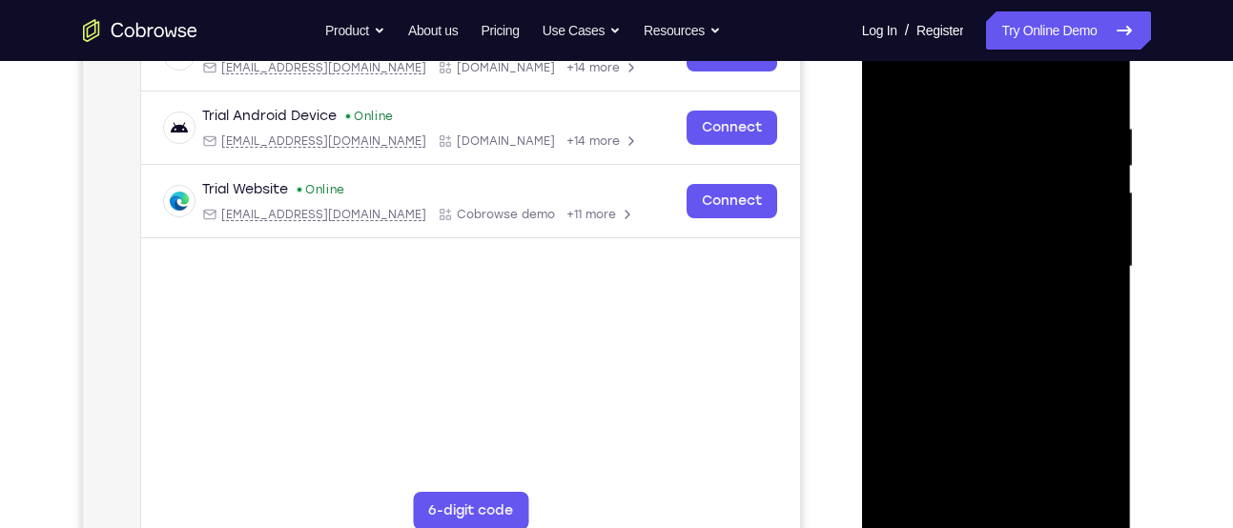
drag, startPoint x: 1076, startPoint y: 222, endPoint x: 1078, endPoint y: 82, distance: 140.2
click at [1078, 82] on div at bounding box center [996, 267] width 240 height 534
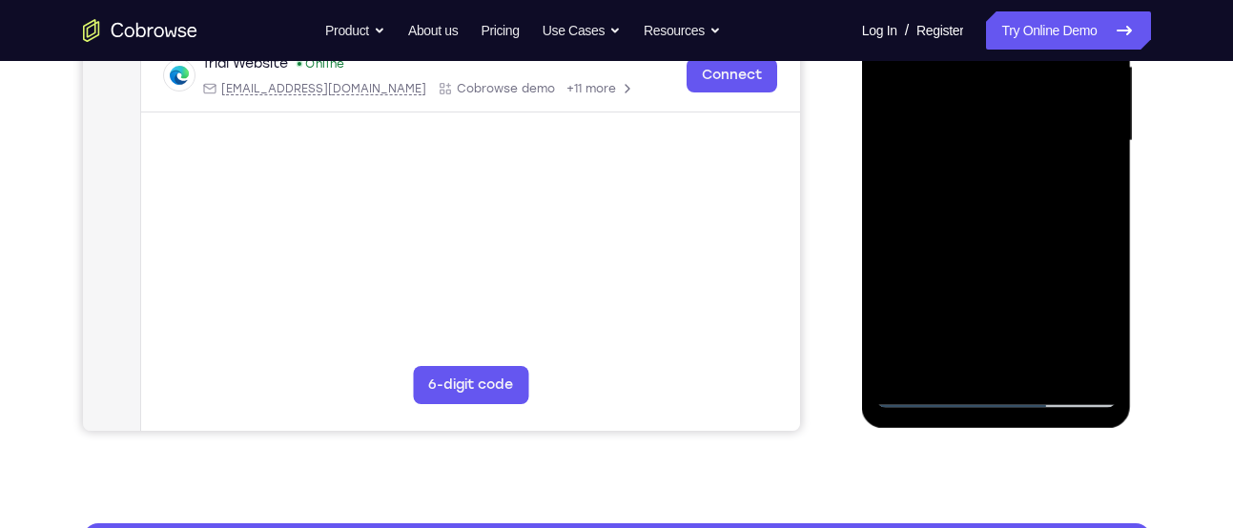
scroll to position [457, 0]
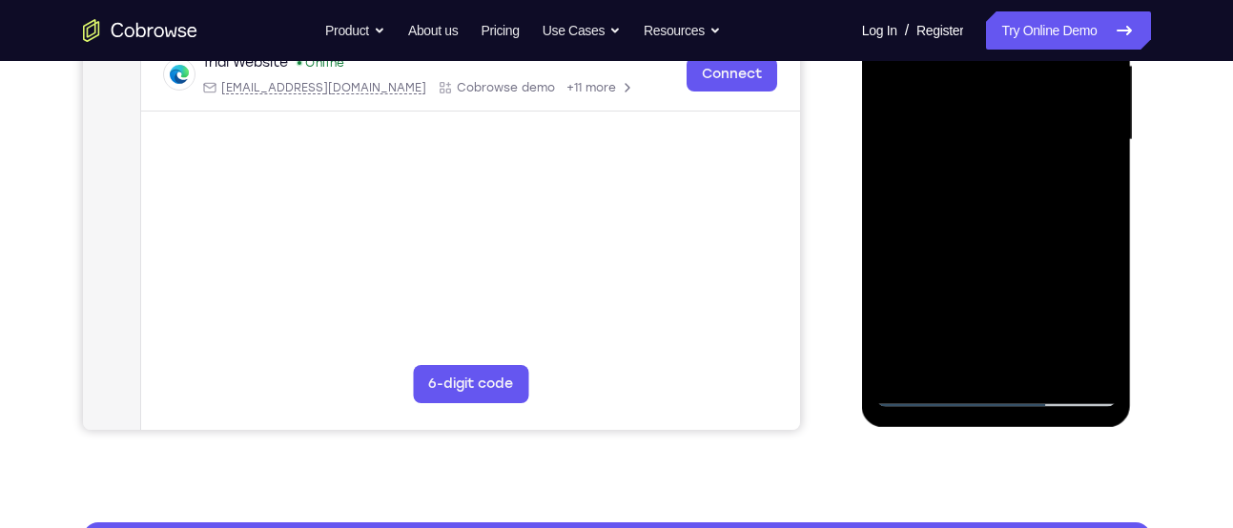
click at [1109, 339] on div at bounding box center [996, 140] width 240 height 534
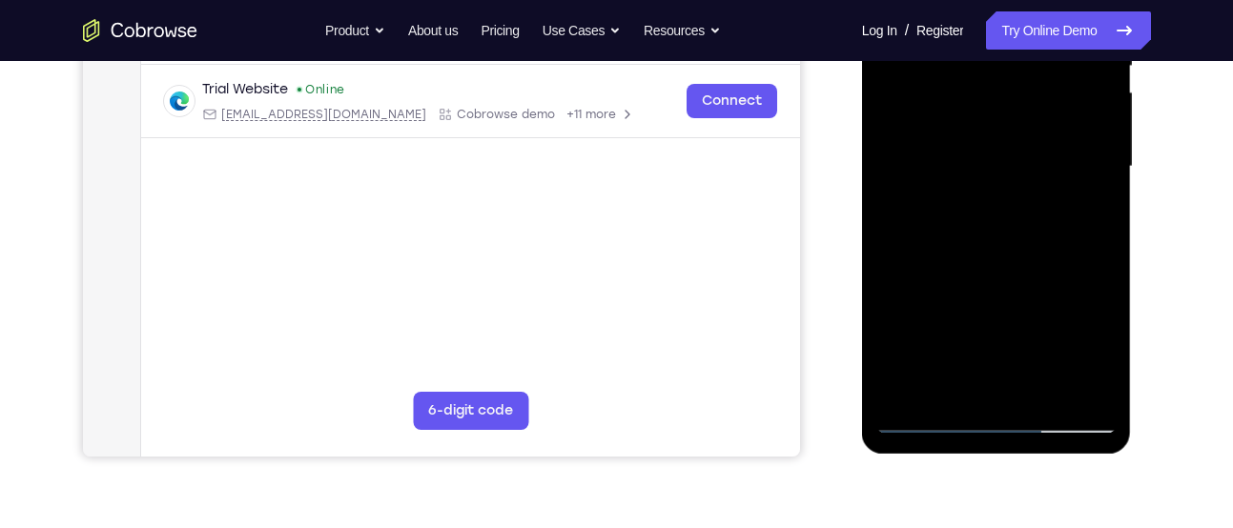
scroll to position [438, 0]
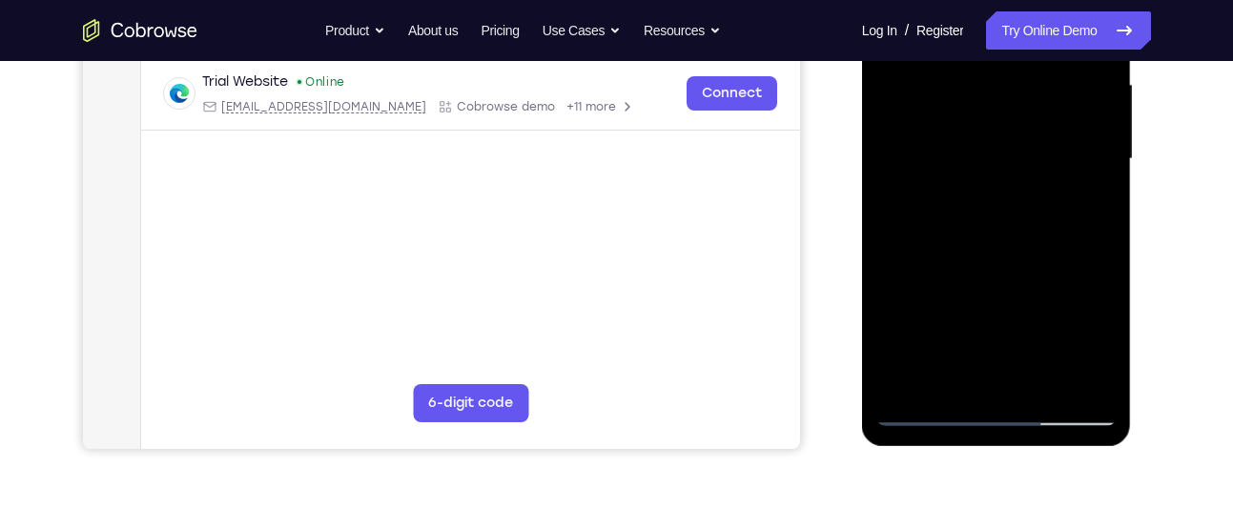
click at [1041, 375] on div at bounding box center [996, 159] width 240 height 534
click at [990, 263] on div at bounding box center [996, 159] width 240 height 534
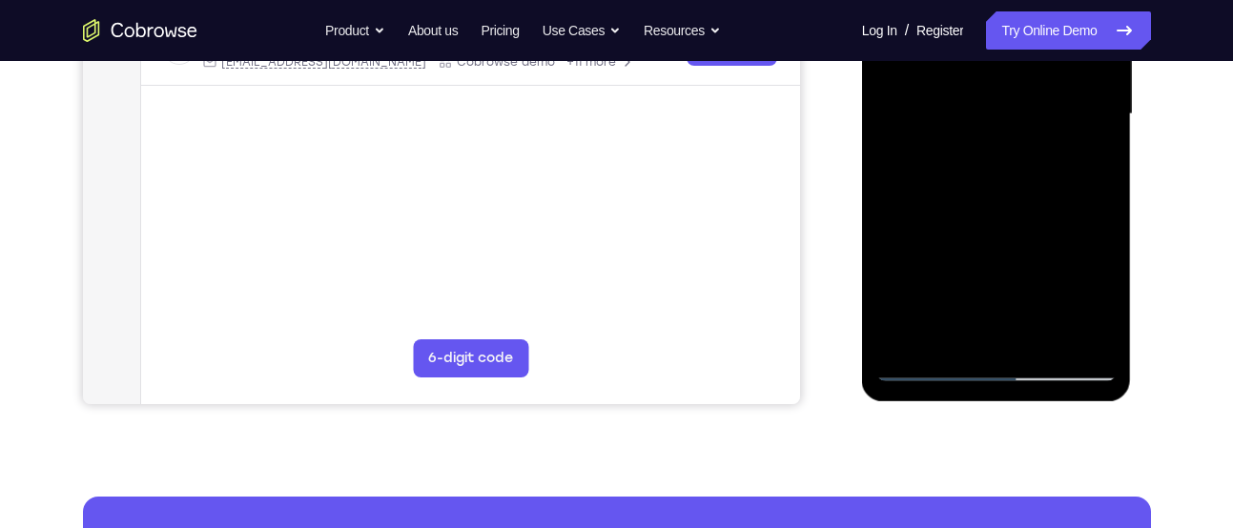
scroll to position [485, 0]
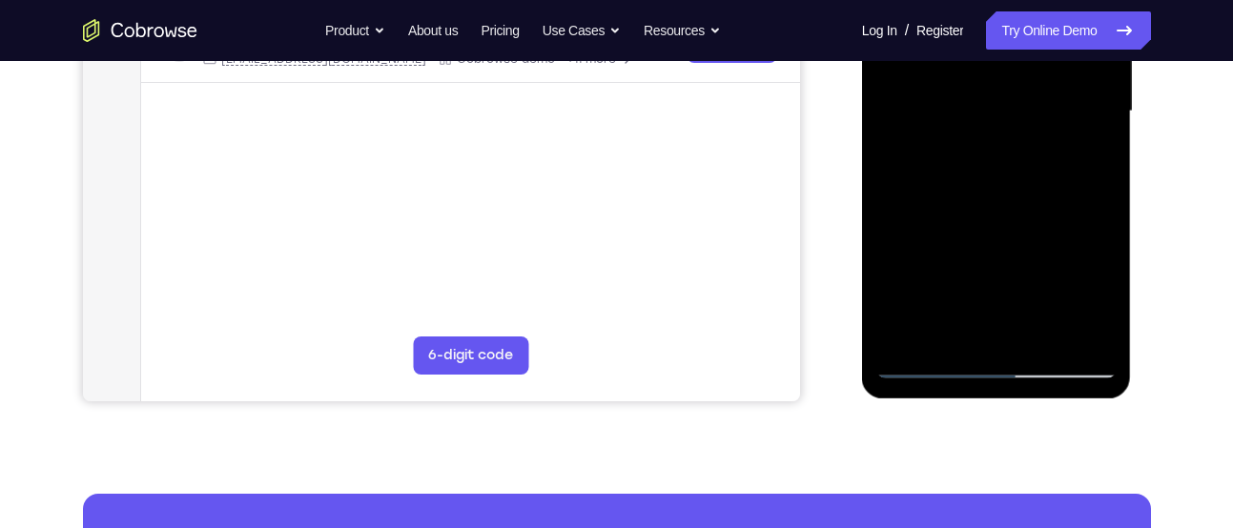
click at [964, 340] on div at bounding box center [996, 112] width 240 height 534
click at [927, 359] on div at bounding box center [996, 112] width 240 height 534
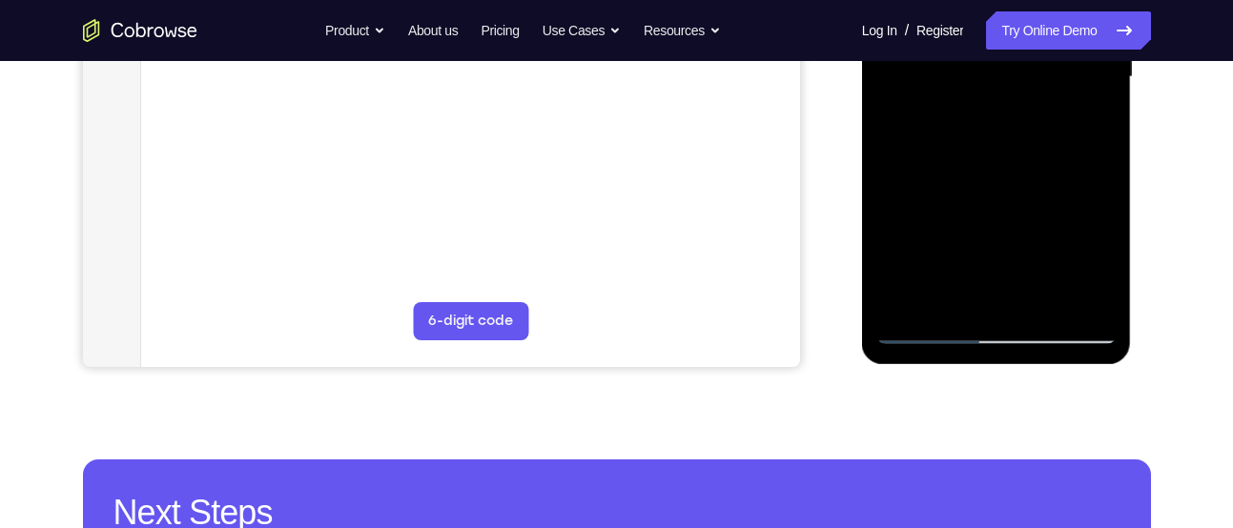
scroll to position [521, 0]
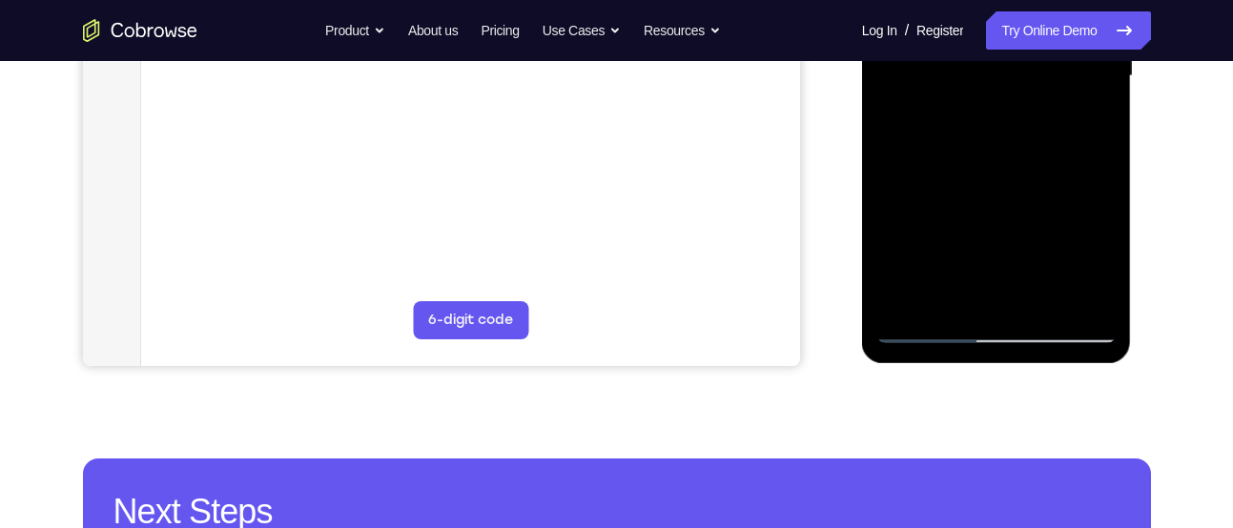
click at [922, 329] on div at bounding box center [996, 76] width 240 height 534
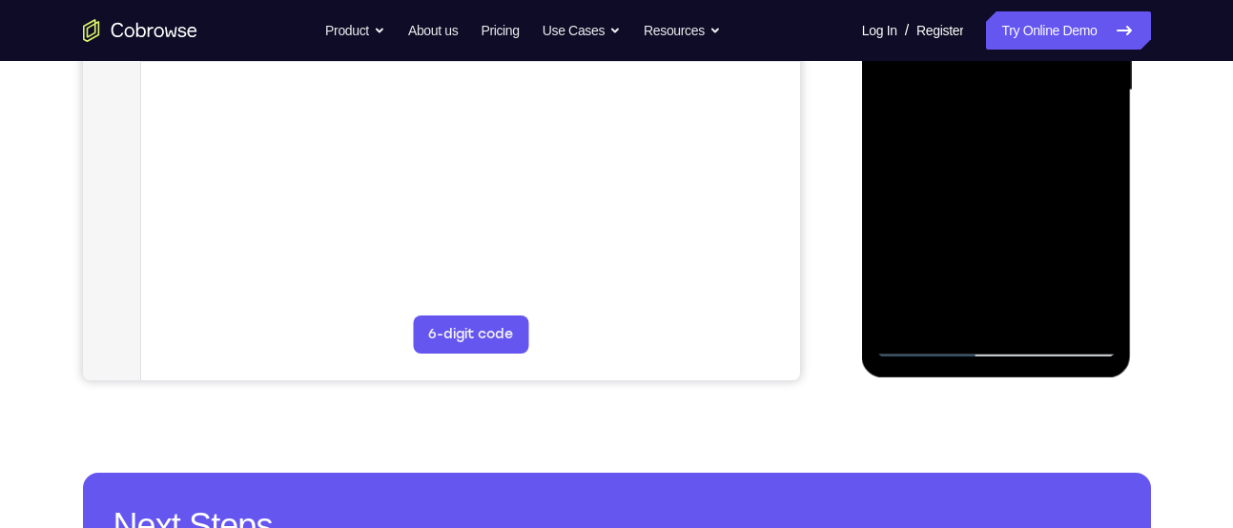
scroll to position [531, 0]
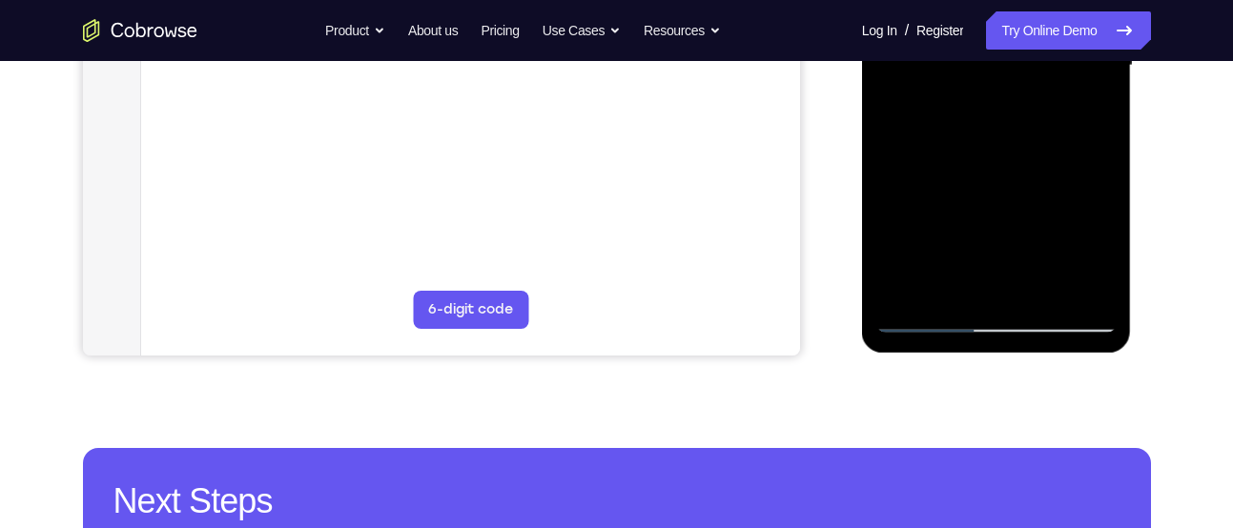
click at [907, 280] on div at bounding box center [996, 66] width 240 height 534
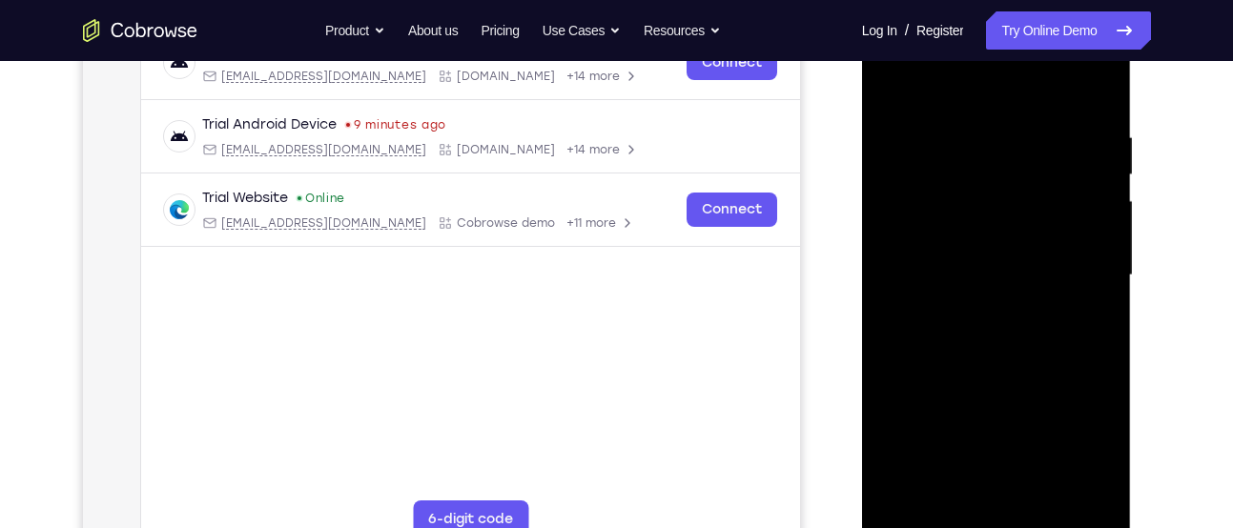
scroll to position [297, 0]
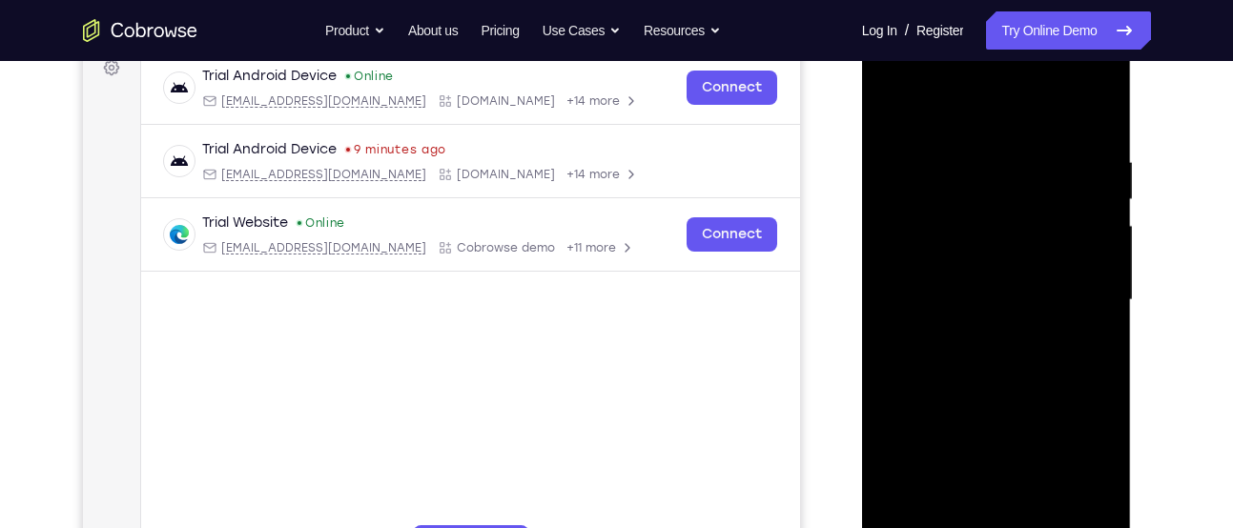
click at [1052, 163] on div at bounding box center [996, 300] width 240 height 534
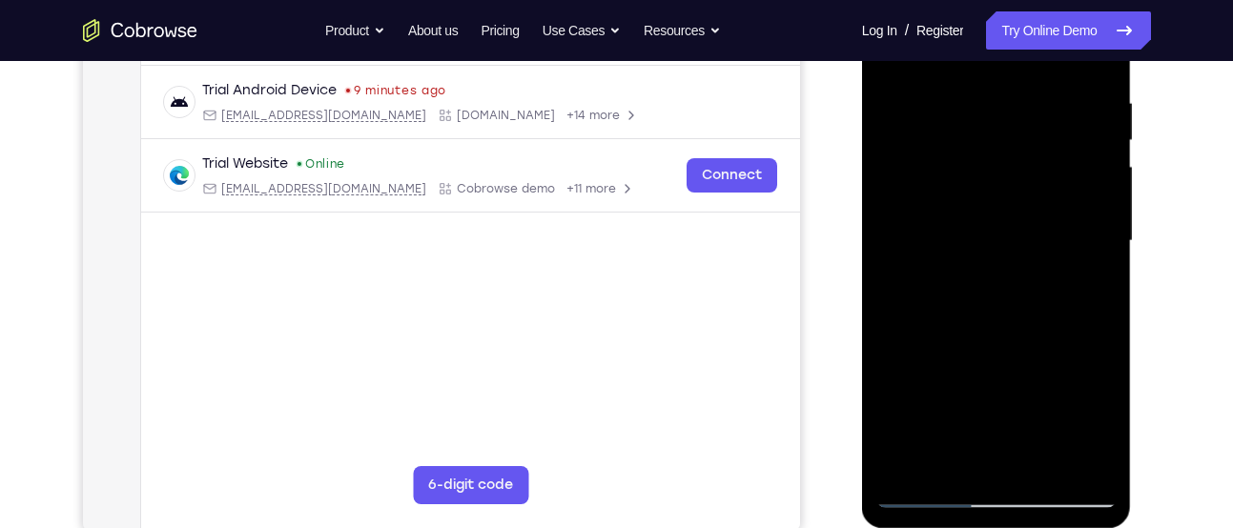
scroll to position [366, 0]
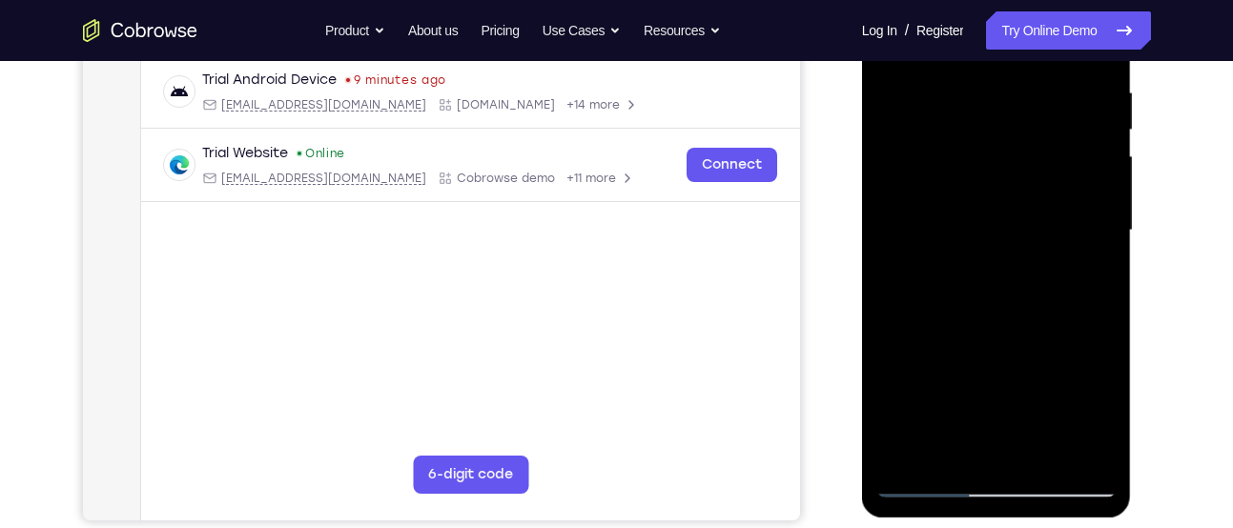
click at [1084, 265] on div at bounding box center [996, 231] width 240 height 534
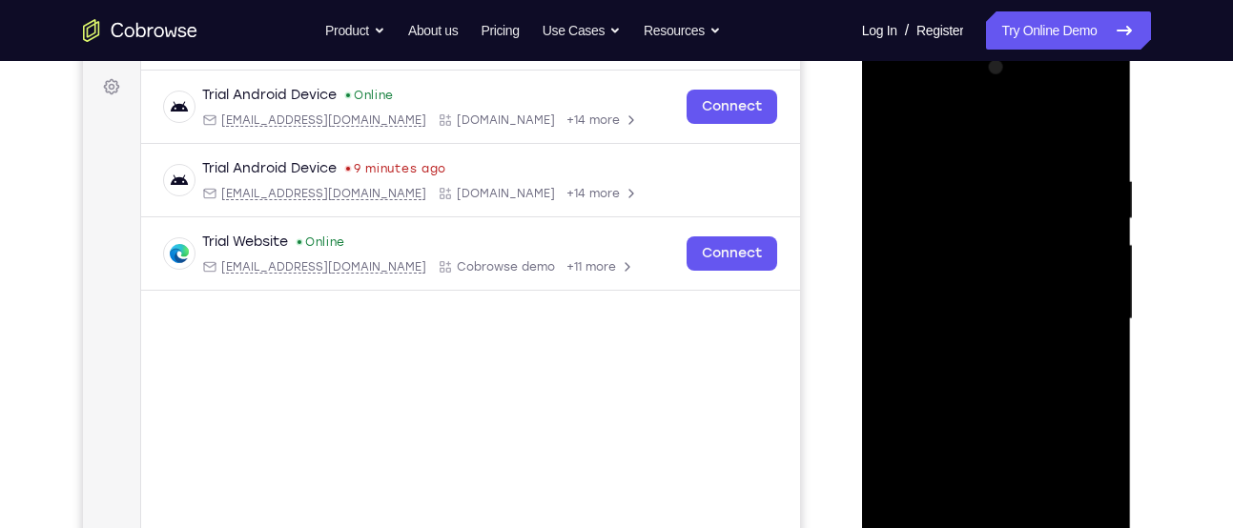
scroll to position [275, 0]
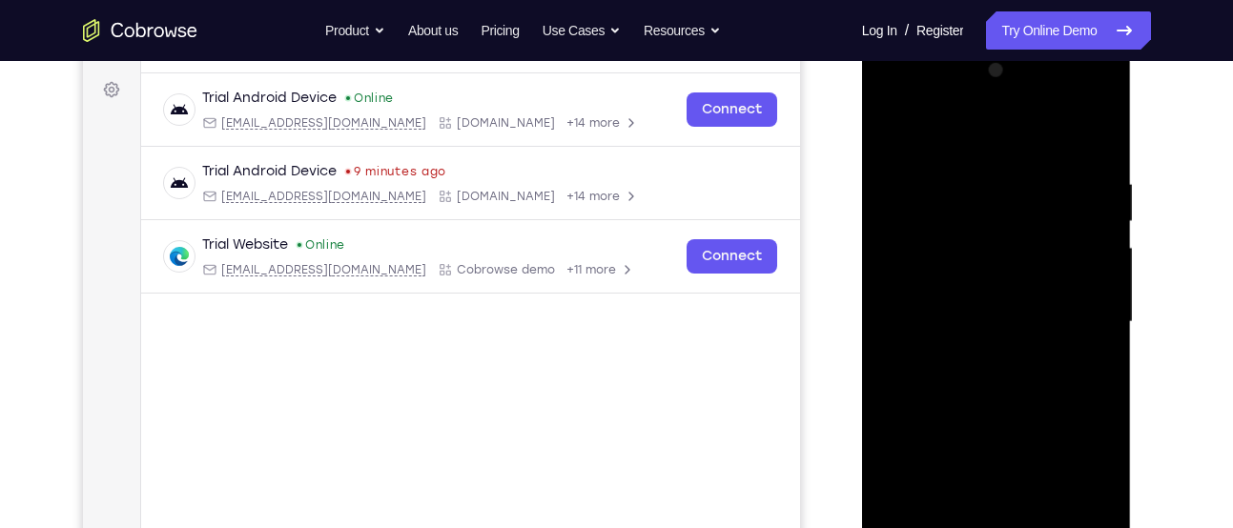
click at [1094, 132] on div at bounding box center [996, 322] width 240 height 534
click at [1075, 161] on div at bounding box center [996, 322] width 240 height 534
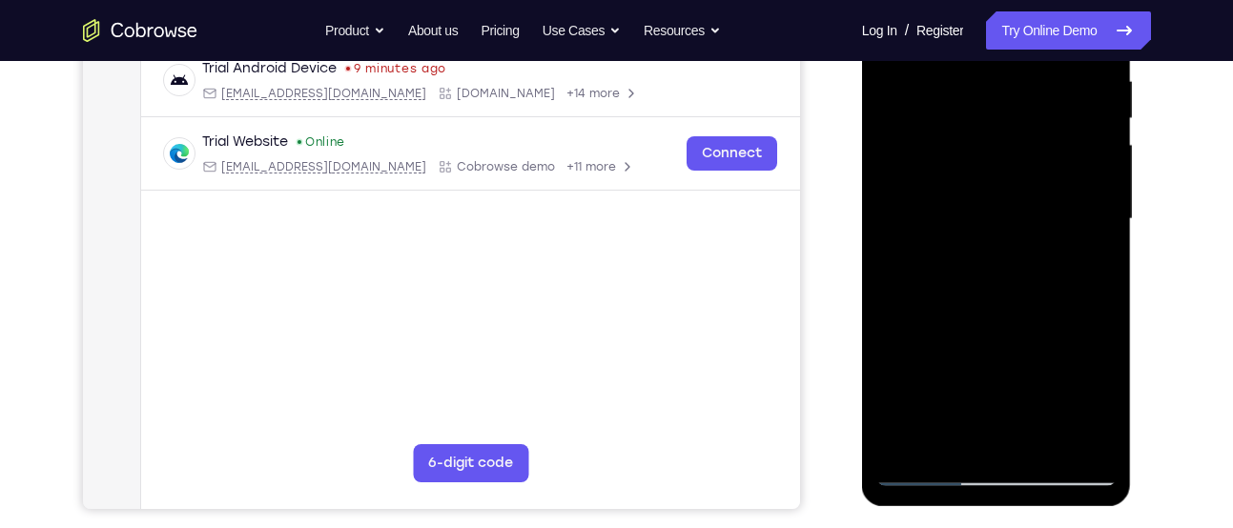
scroll to position [376, 0]
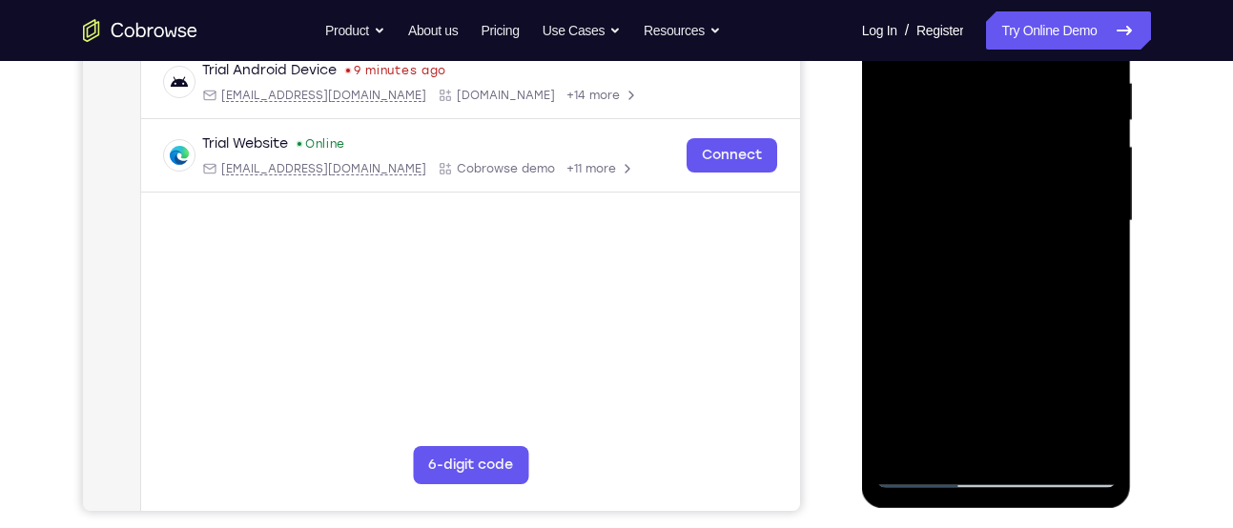
click at [1094, 194] on div at bounding box center [996, 221] width 240 height 534
click at [914, 247] on div at bounding box center [996, 221] width 240 height 534
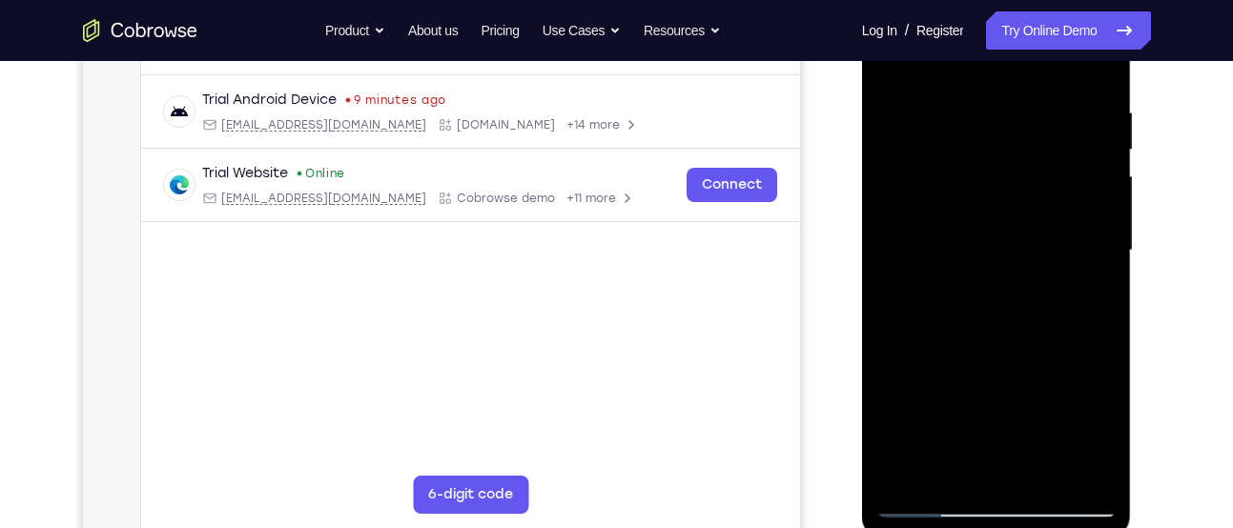
scroll to position [327, 0]
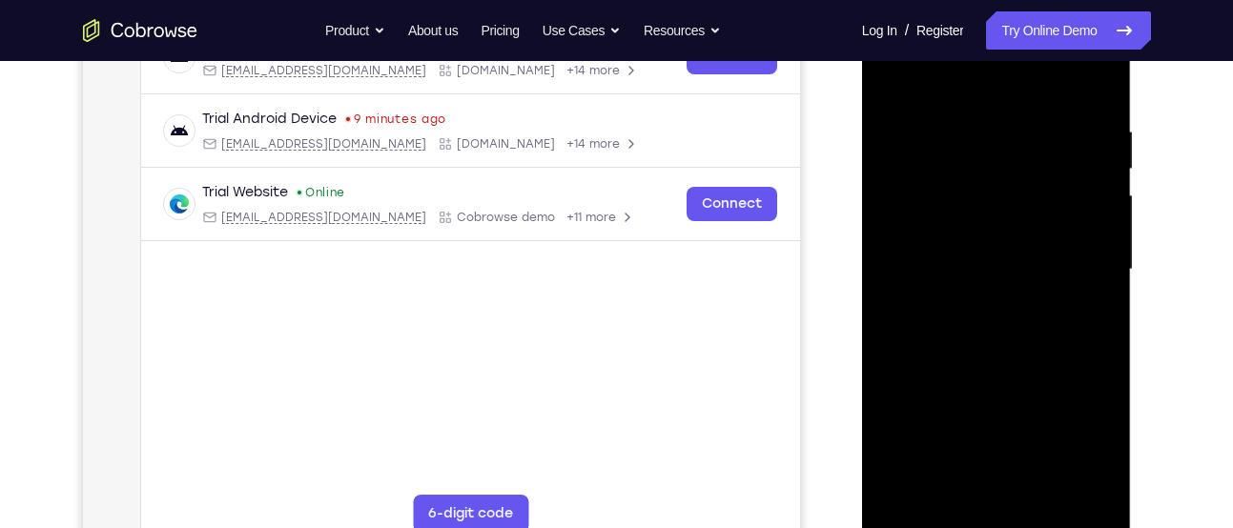
click at [1095, 87] on div at bounding box center [996, 270] width 240 height 534
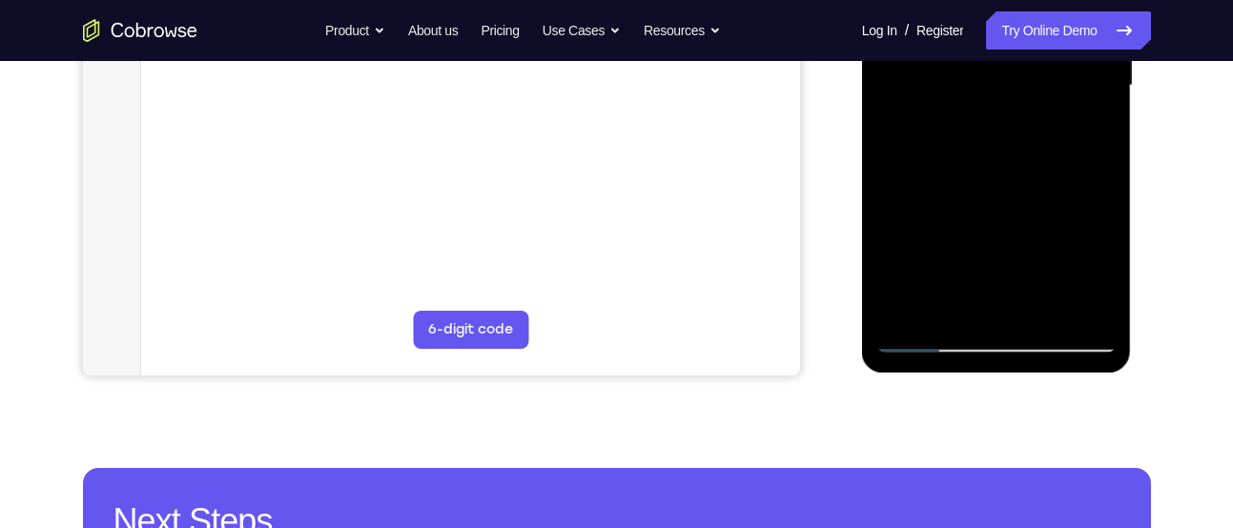
scroll to position [512, 0]
click at [1085, 308] on div at bounding box center [996, 85] width 240 height 534
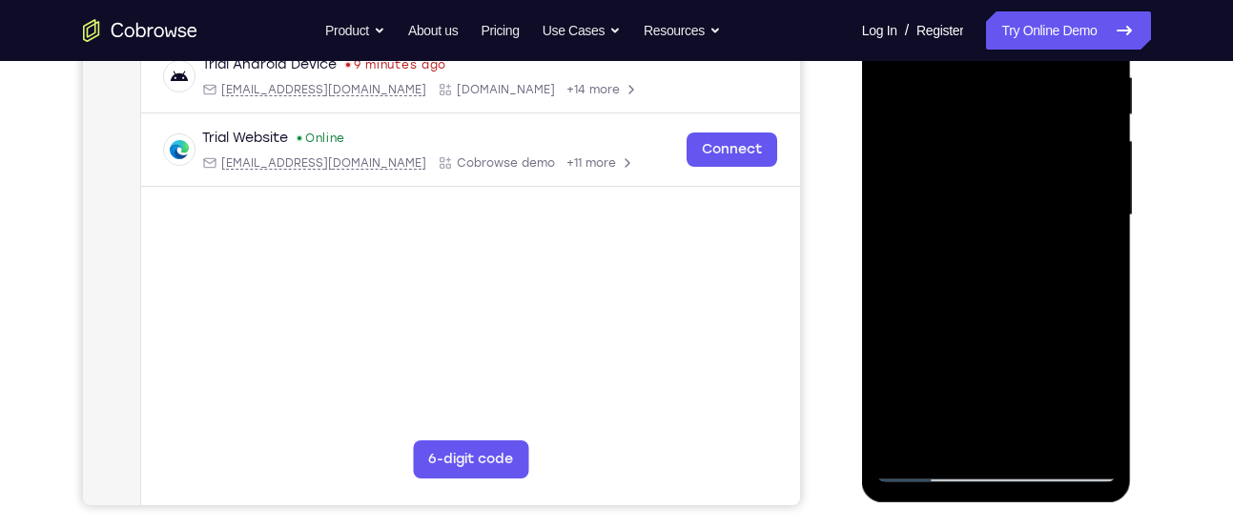
scroll to position [383, 0]
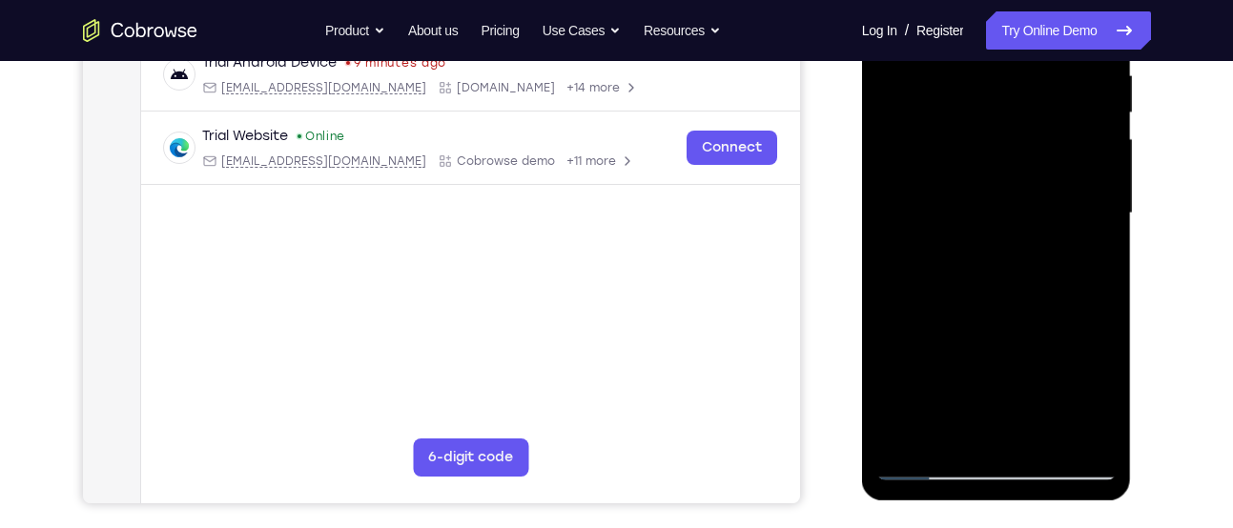
click at [970, 292] on div at bounding box center [996, 214] width 240 height 534
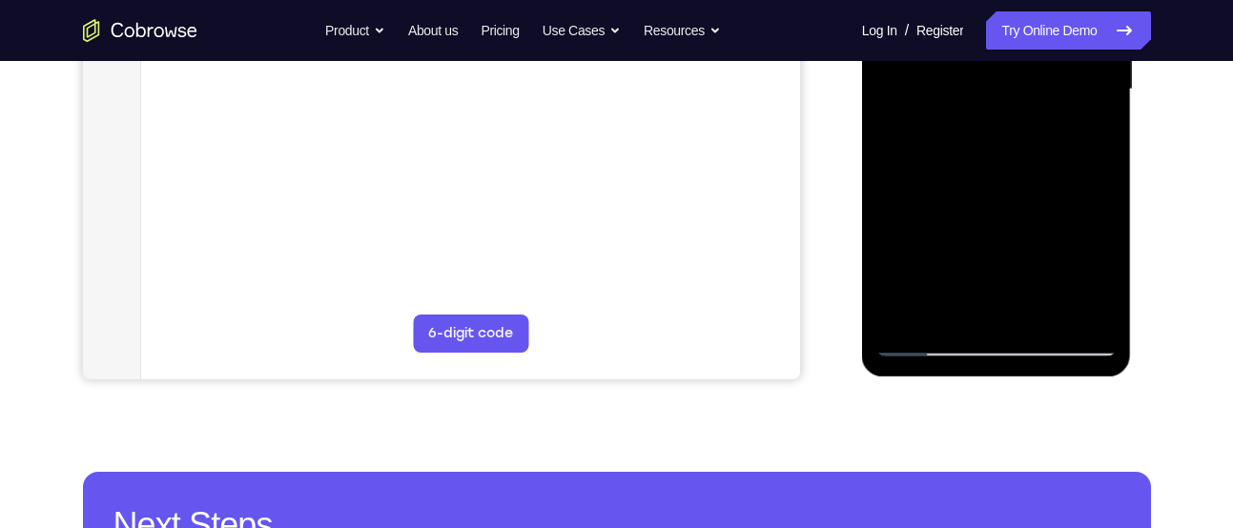
scroll to position [508, 0]
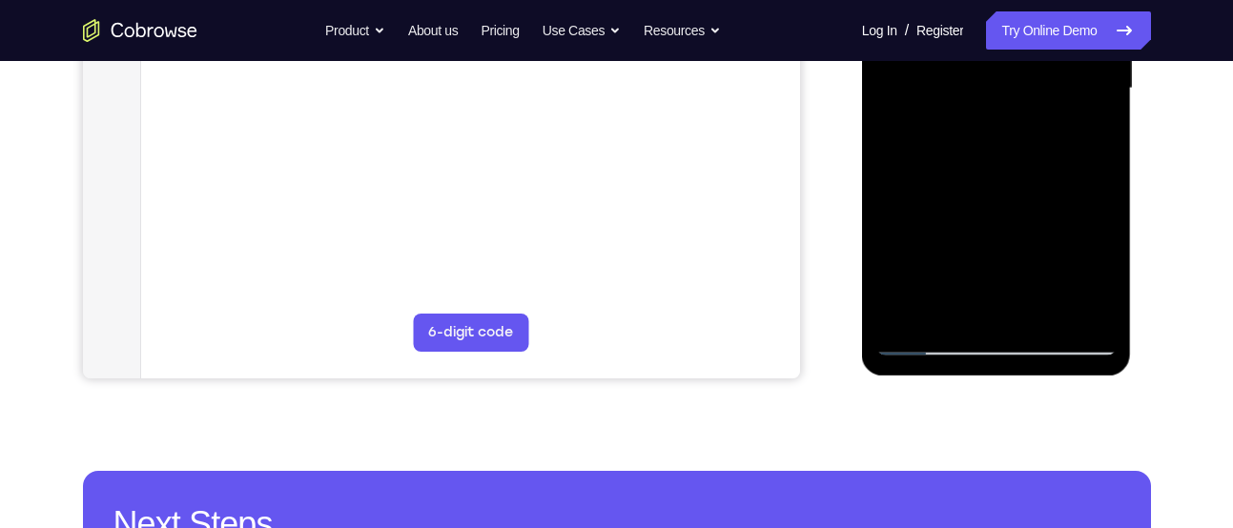
drag, startPoint x: 997, startPoint y: 208, endPoint x: 1028, endPoint y: 63, distance: 148.3
click at [1028, 63] on div at bounding box center [996, 89] width 240 height 534
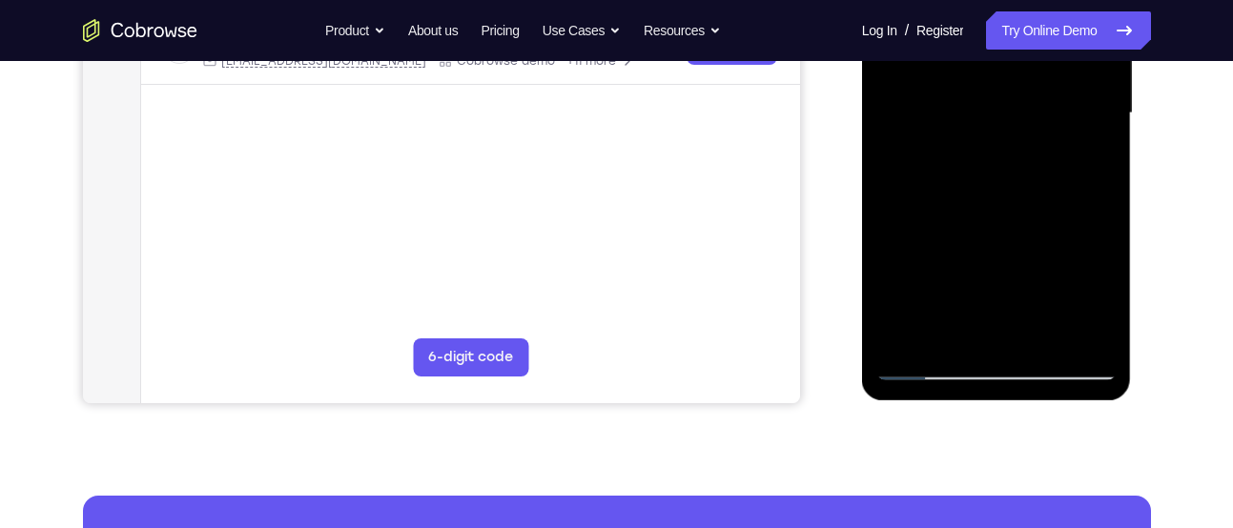
scroll to position [480, 0]
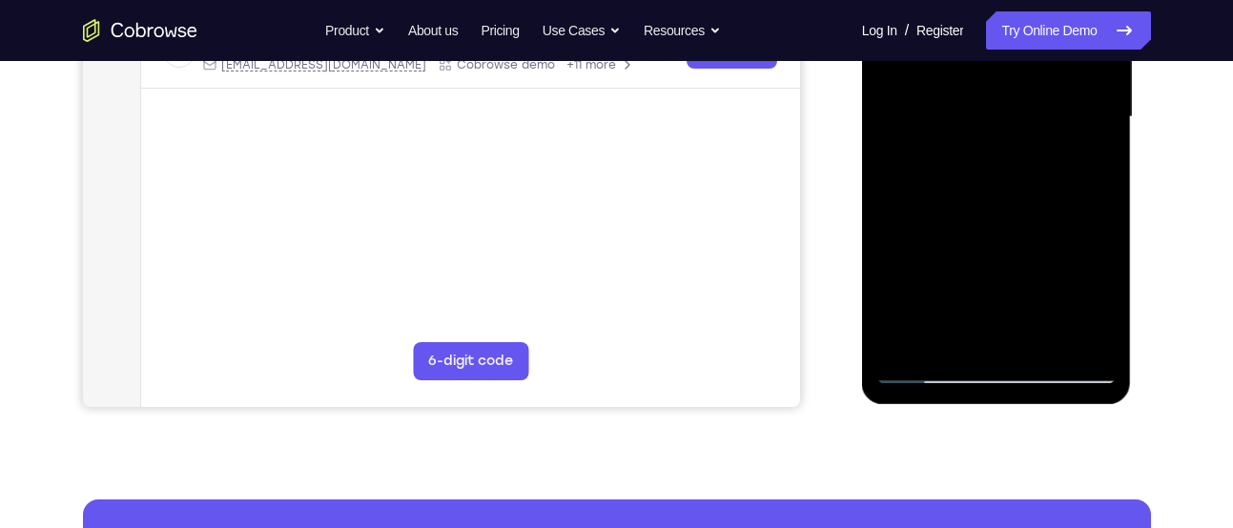
drag, startPoint x: 963, startPoint y: 265, endPoint x: 1030, endPoint y: -3, distance: 276.2
click at [1030, 0] on div at bounding box center [996, 117] width 240 height 534
drag, startPoint x: 1005, startPoint y: 125, endPoint x: 968, endPoint y: 436, distance: 313.1
click at [968, 408] on html "Online web based iOS Simulators and Android Emulators. Run iPhone, iPad, Mobile…" at bounding box center [998, 122] width 272 height 572
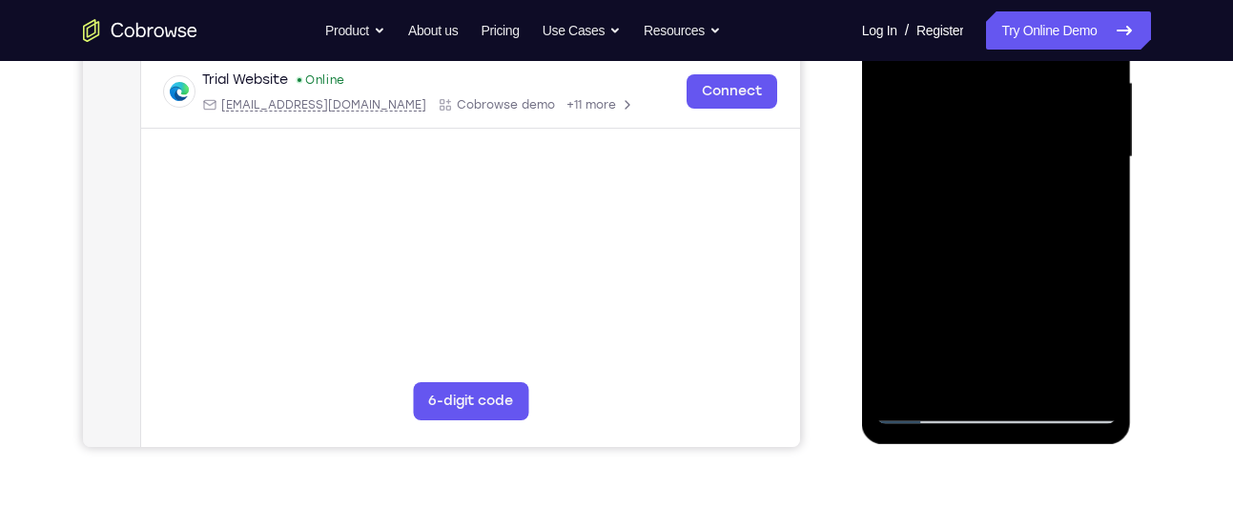
scroll to position [443, 0]
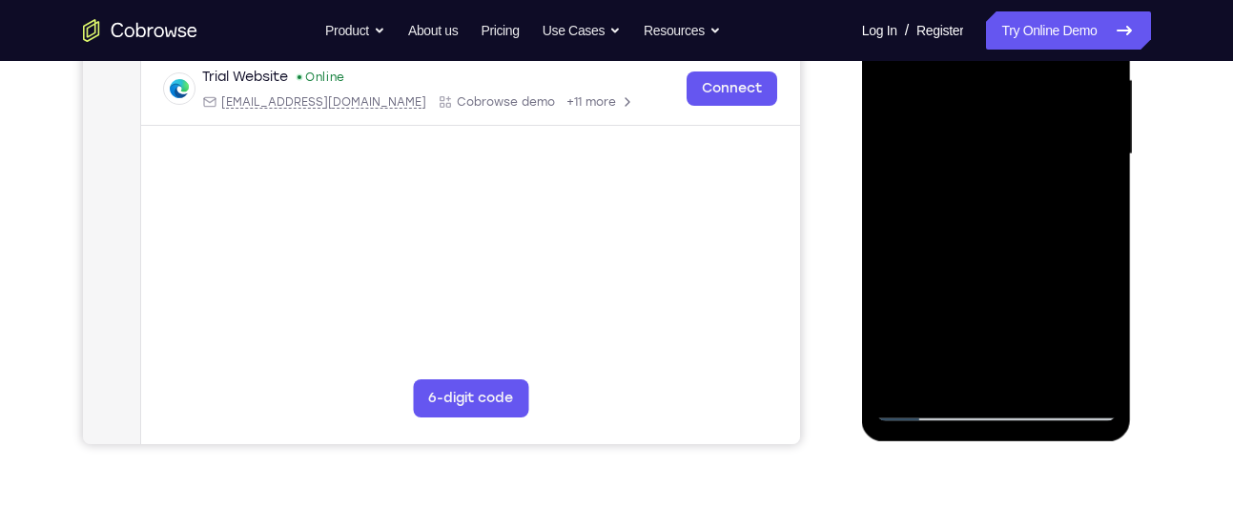
click at [1031, 236] on div at bounding box center [996, 154] width 240 height 534
drag, startPoint x: 1073, startPoint y: 263, endPoint x: 1081, endPoint y: 184, distance: 79.5
click at [1081, 184] on div at bounding box center [996, 154] width 240 height 534
drag, startPoint x: 948, startPoint y: 295, endPoint x: 958, endPoint y: -14, distance: 309.2
click at [958, 0] on div at bounding box center [996, 154] width 240 height 534
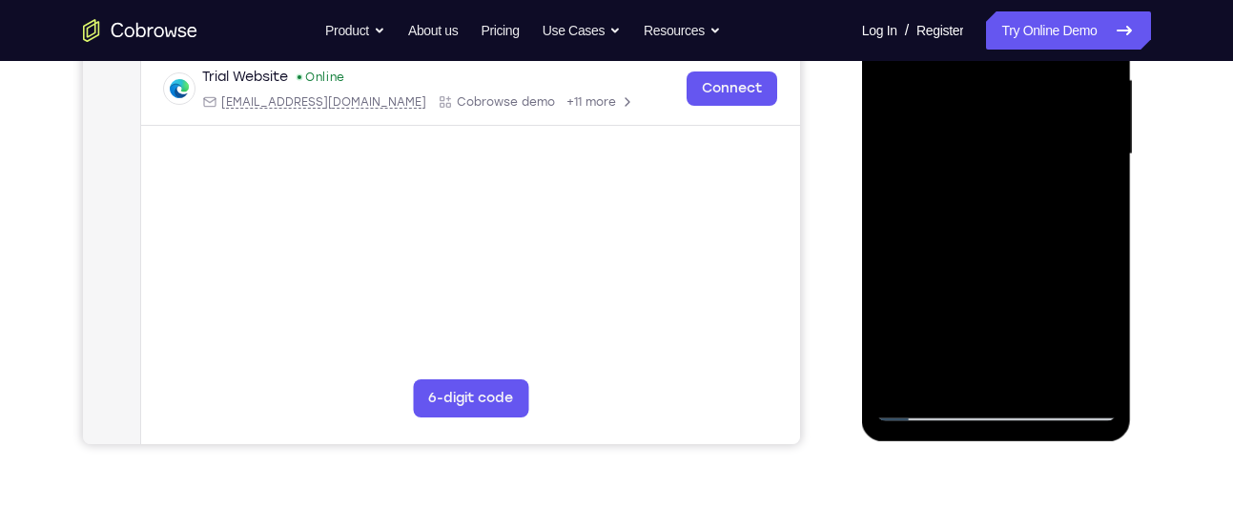
drag, startPoint x: 936, startPoint y: 196, endPoint x: 945, endPoint y: 411, distance: 215.7
click at [945, 411] on div at bounding box center [996, 154] width 240 height 534
click at [937, 243] on div at bounding box center [996, 154] width 240 height 534
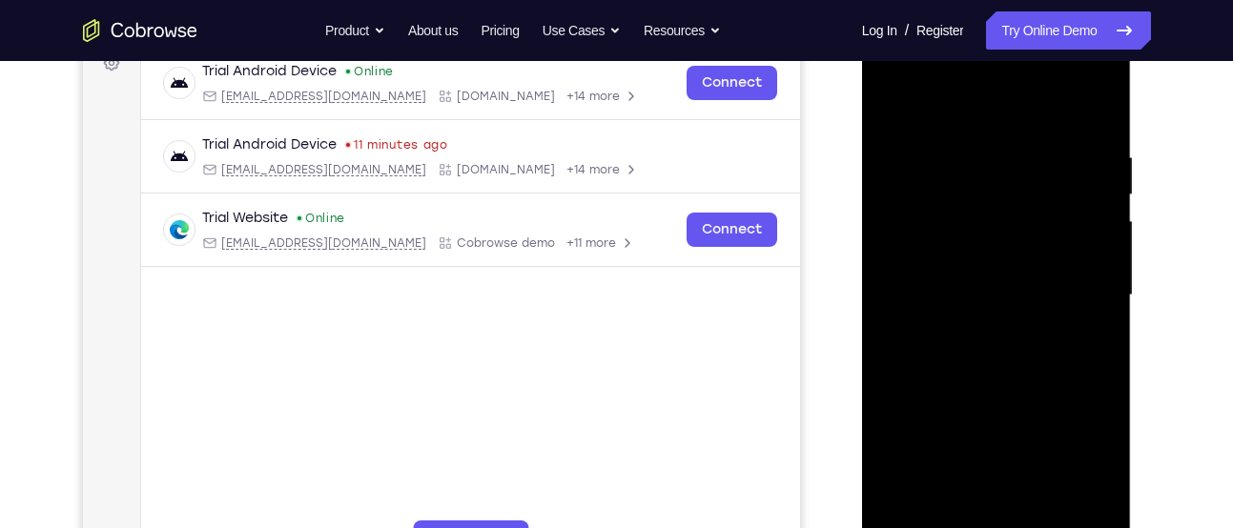
scroll to position [300, 0]
click at [1099, 213] on div at bounding box center [996, 297] width 240 height 534
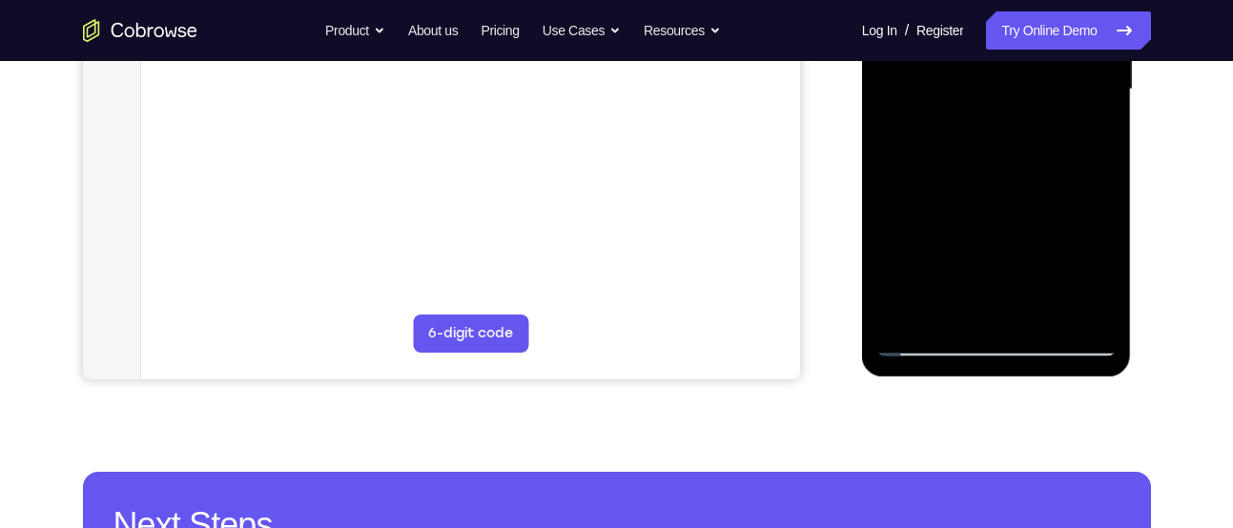
scroll to position [510, 0]
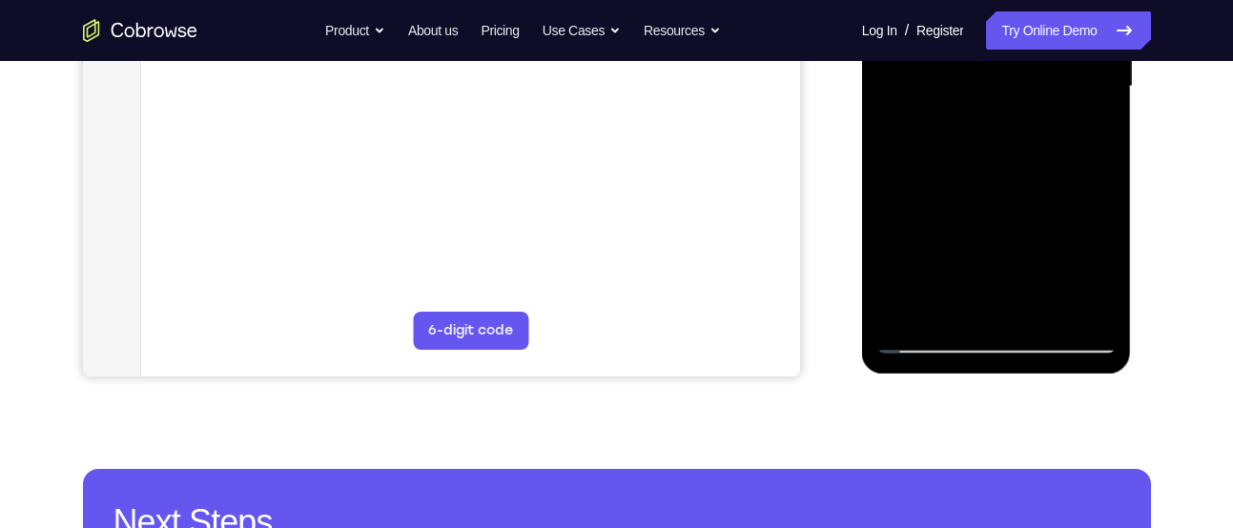
click at [913, 322] on div at bounding box center [996, 87] width 240 height 534
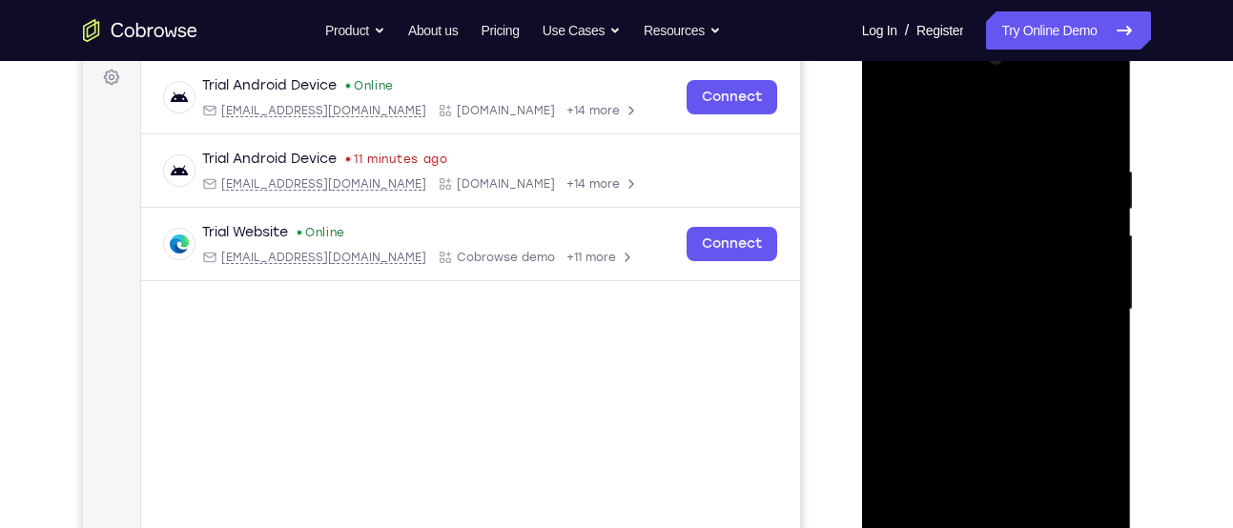
scroll to position [267, 0]
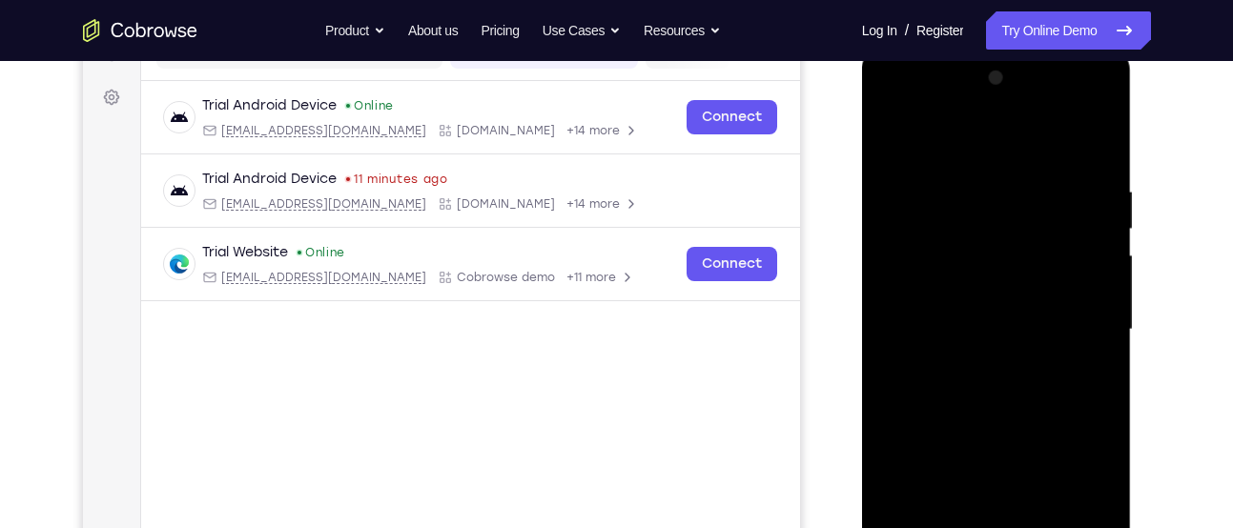
click at [1096, 179] on div at bounding box center [996, 330] width 240 height 534
click at [1099, 155] on div at bounding box center [996, 330] width 240 height 534
drag, startPoint x: 1064, startPoint y: 174, endPoint x: 868, endPoint y: 209, distance: 199.6
click at [868, 209] on div at bounding box center [997, 333] width 270 height 568
click at [1100, 135] on div at bounding box center [996, 330] width 240 height 534
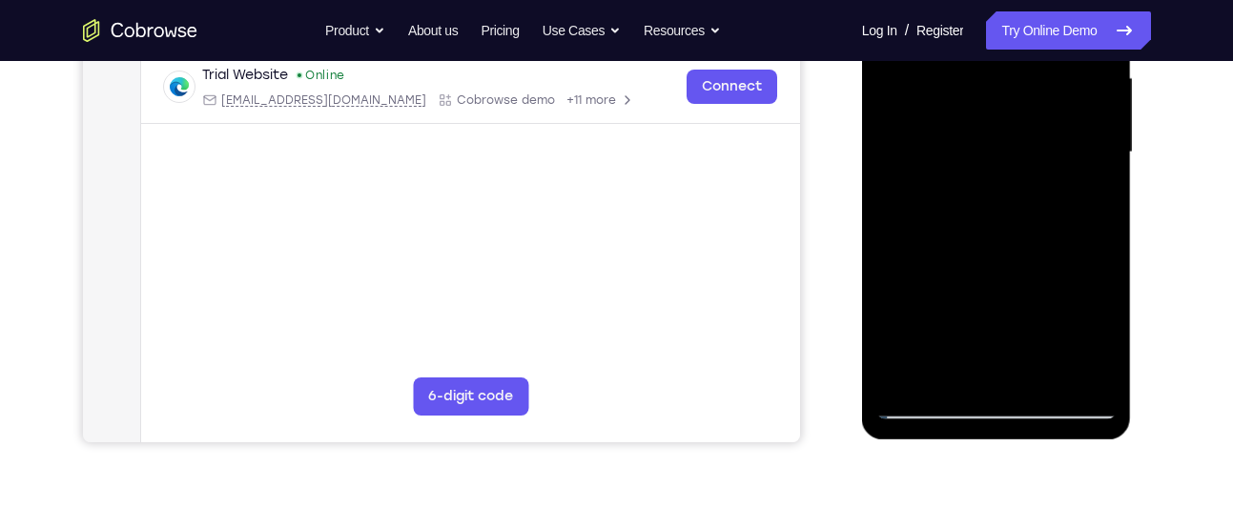
scroll to position [445, 0]
click at [905, 97] on div at bounding box center [996, 152] width 240 height 534
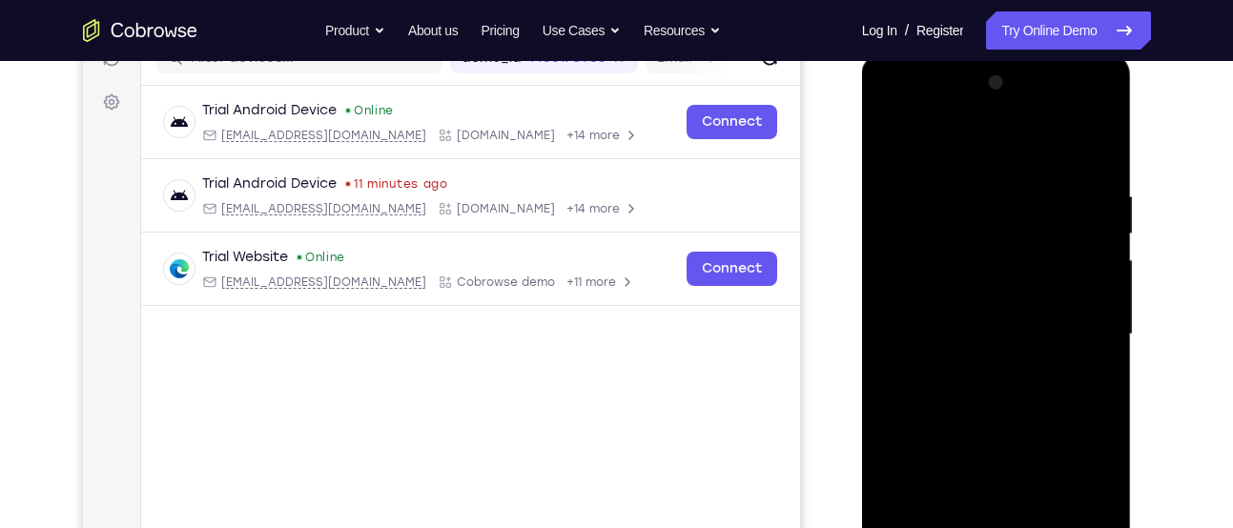
scroll to position [258, 0]
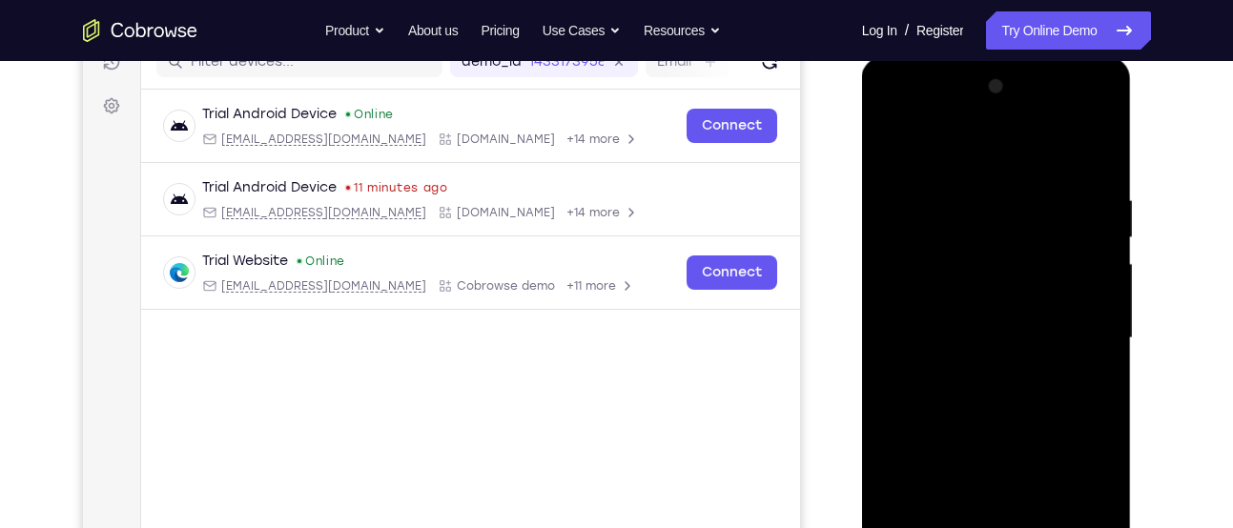
click at [1073, 271] on div at bounding box center [996, 339] width 240 height 534
click at [895, 146] on div at bounding box center [996, 339] width 240 height 534
click at [907, 206] on div at bounding box center [996, 339] width 240 height 534
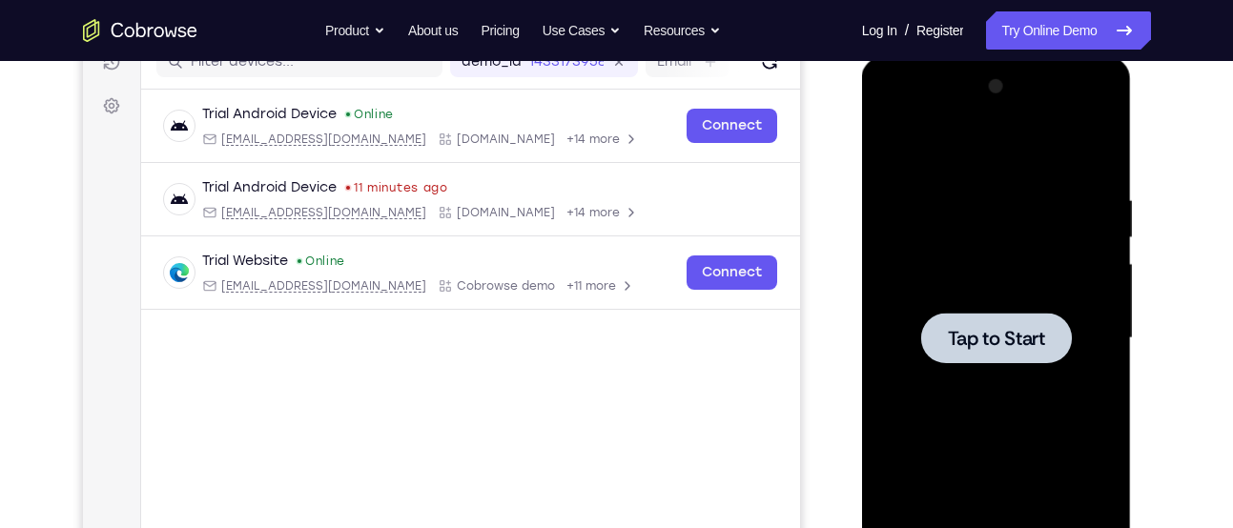
scroll to position [235, 0]
